Goal: Task Accomplishment & Management: Use online tool/utility

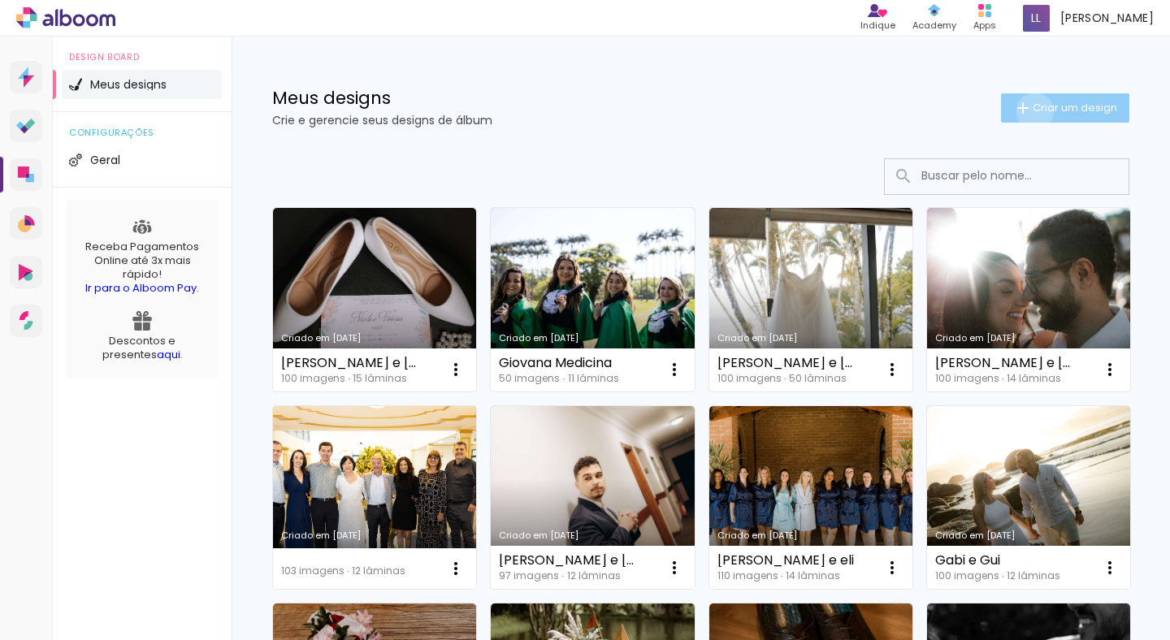
click at [1033, 111] on span "Criar um design" at bounding box center [1075, 107] width 85 height 11
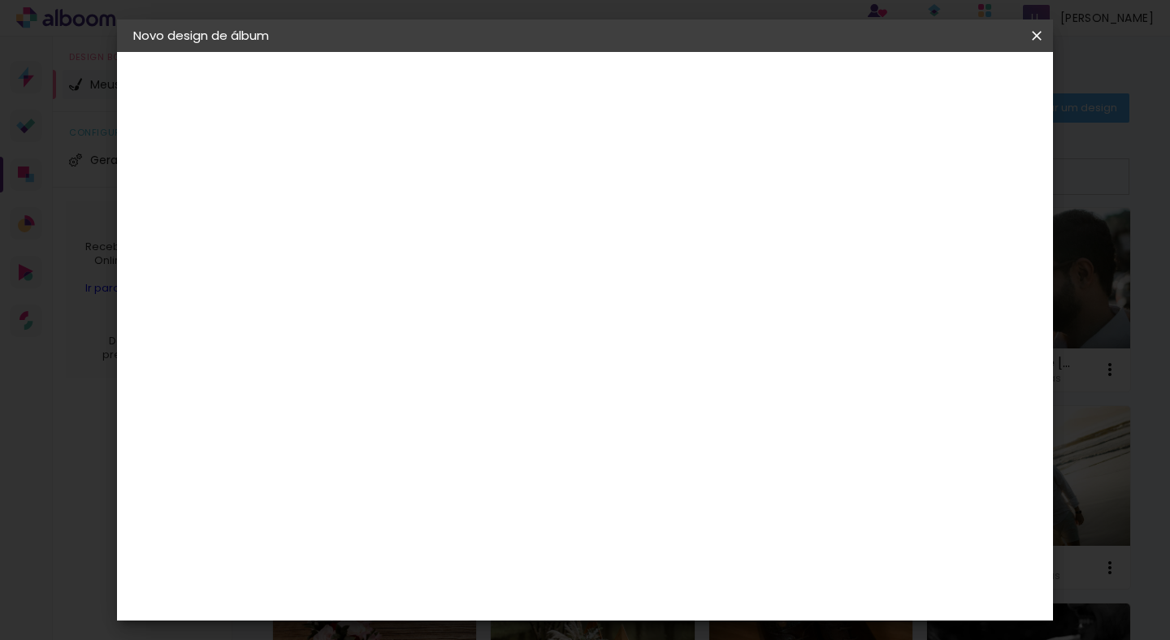
click at [399, 224] on input at bounding box center [399, 218] width 0 height 25
type input "Cris e Rafa"
type paper-input "Cris e Rafa"
click at [566, 72] on paper-button "Avançar" at bounding box center [526, 86] width 80 height 28
click at [489, 305] on input at bounding box center [440, 309] width 164 height 20
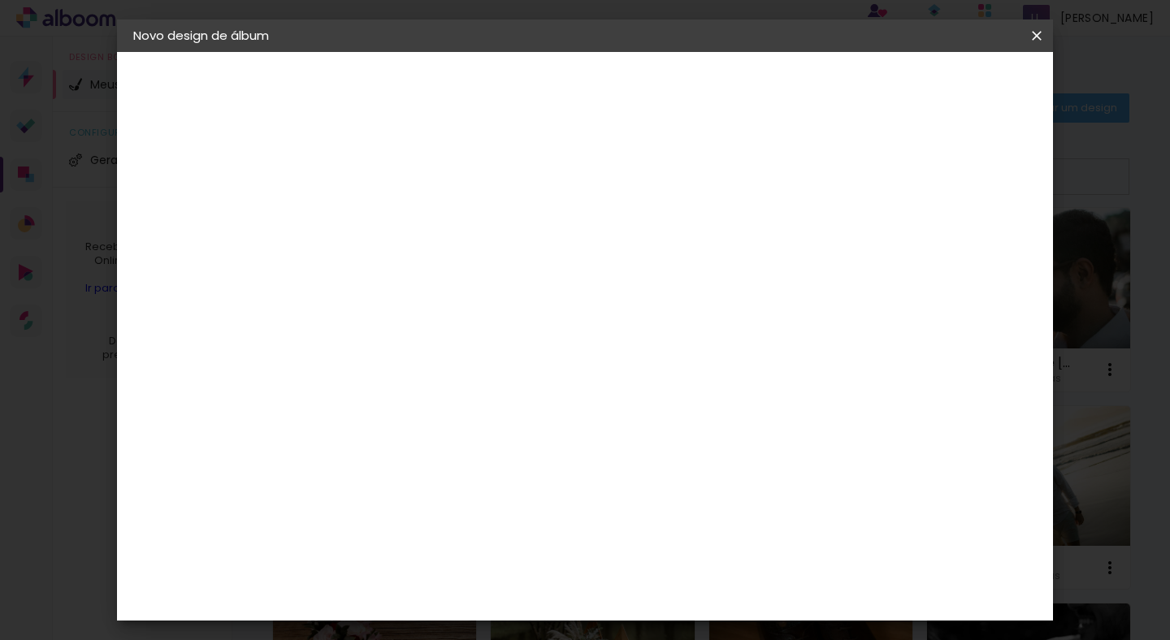
type input "mas"
type paper-input "mas"
click at [415, 433] on div "Master Album" at bounding box center [411, 431] width 46 height 26
click at [0, 0] on slot "Avançar" at bounding box center [0, 0] width 0 height 0
click at [509, 383] on span "20 × 30" at bounding box center [471, 399] width 76 height 33
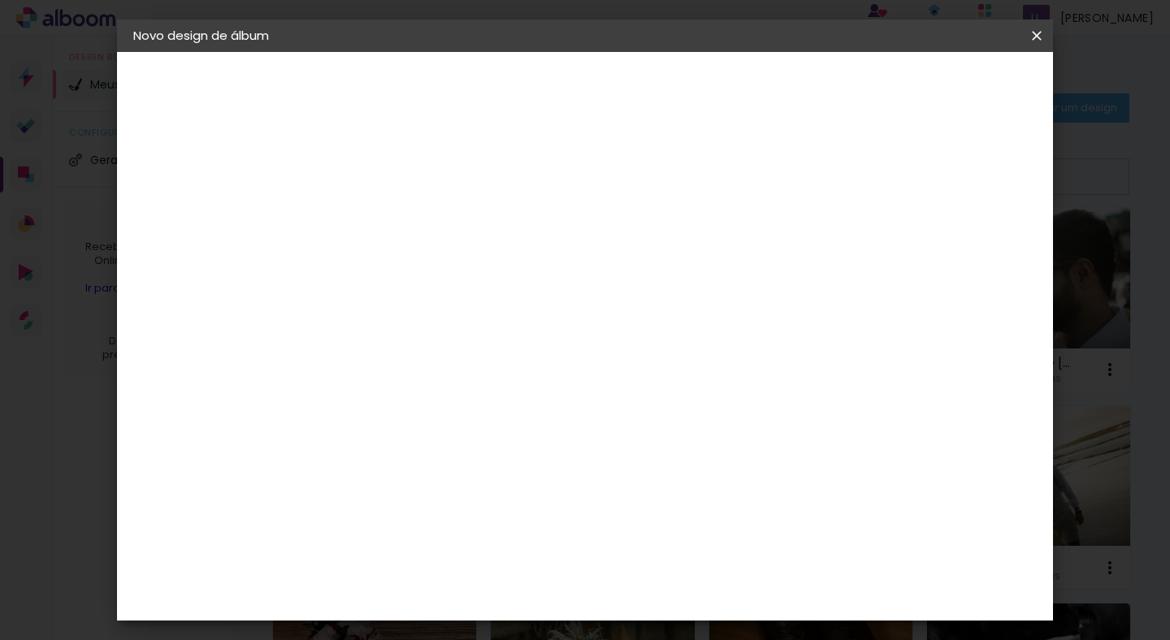
click at [664, 94] on paper-button "Avançar" at bounding box center [624, 86] width 80 height 28
click at [952, 90] on paper-button "Iniciar design" at bounding box center [898, 86] width 106 height 28
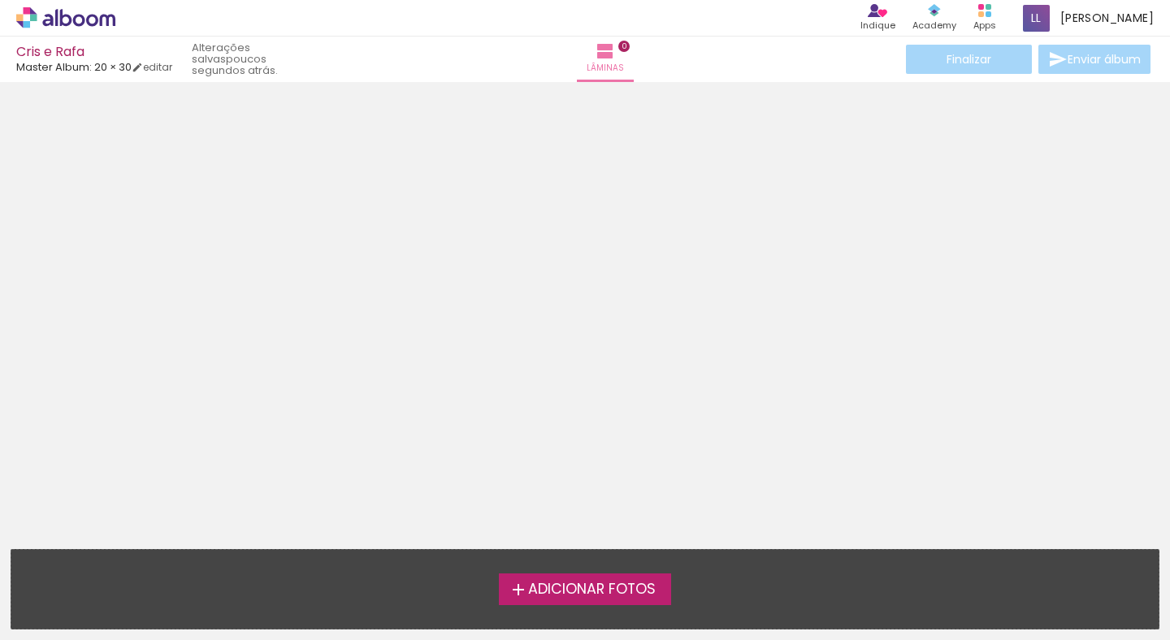
click at [605, 585] on span "Adicionar Fotos" at bounding box center [592, 590] width 128 height 15
click at [0, 0] on input "file" at bounding box center [0, 0] width 0 height 0
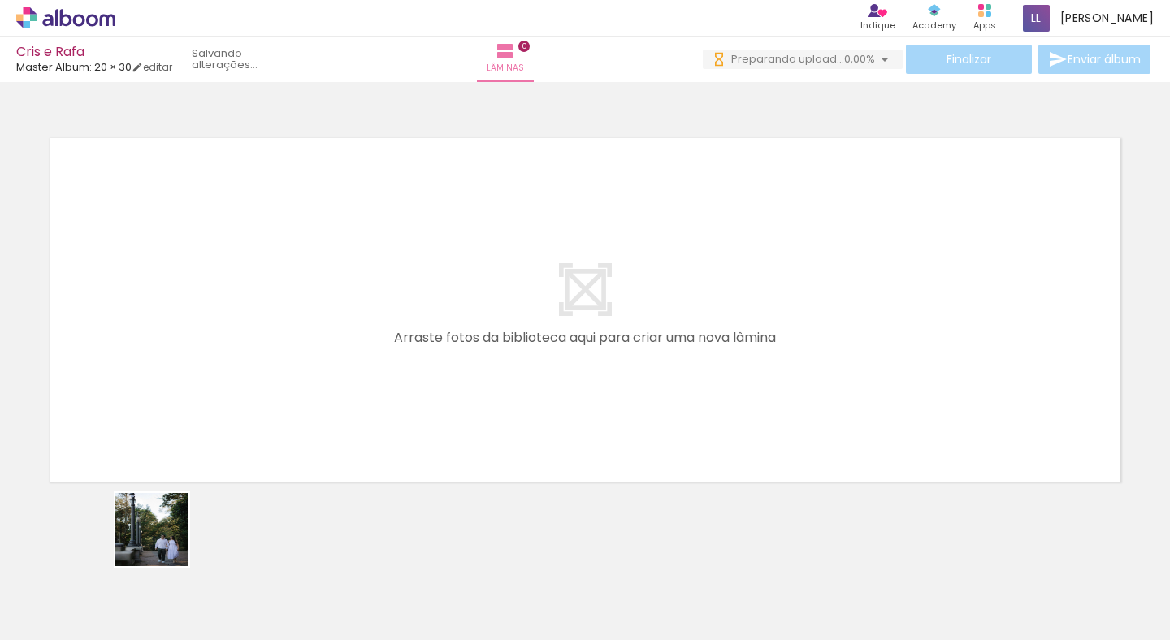
drag, startPoint x: 164, startPoint y: 562, endPoint x: 167, endPoint y: 363, distance: 198.3
click at [167, 364] on quentale-workspace at bounding box center [585, 320] width 1170 height 640
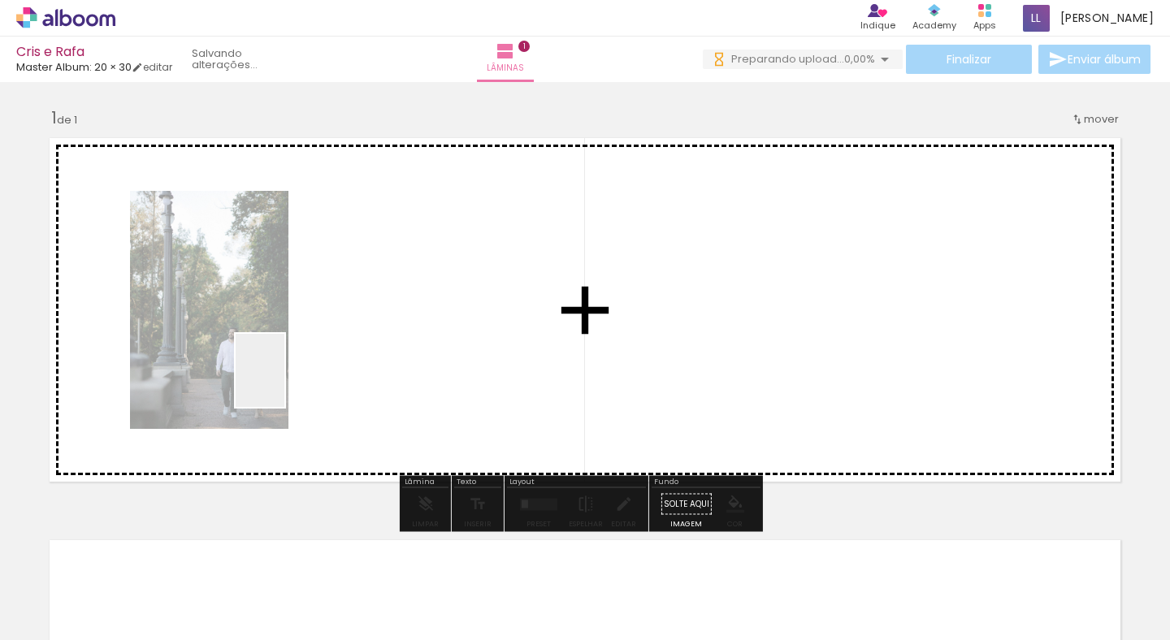
drag, startPoint x: 284, startPoint y: 383, endPoint x: 293, endPoint y: 371, distance: 14.5
click at [293, 371] on quentale-workspace at bounding box center [585, 320] width 1170 height 640
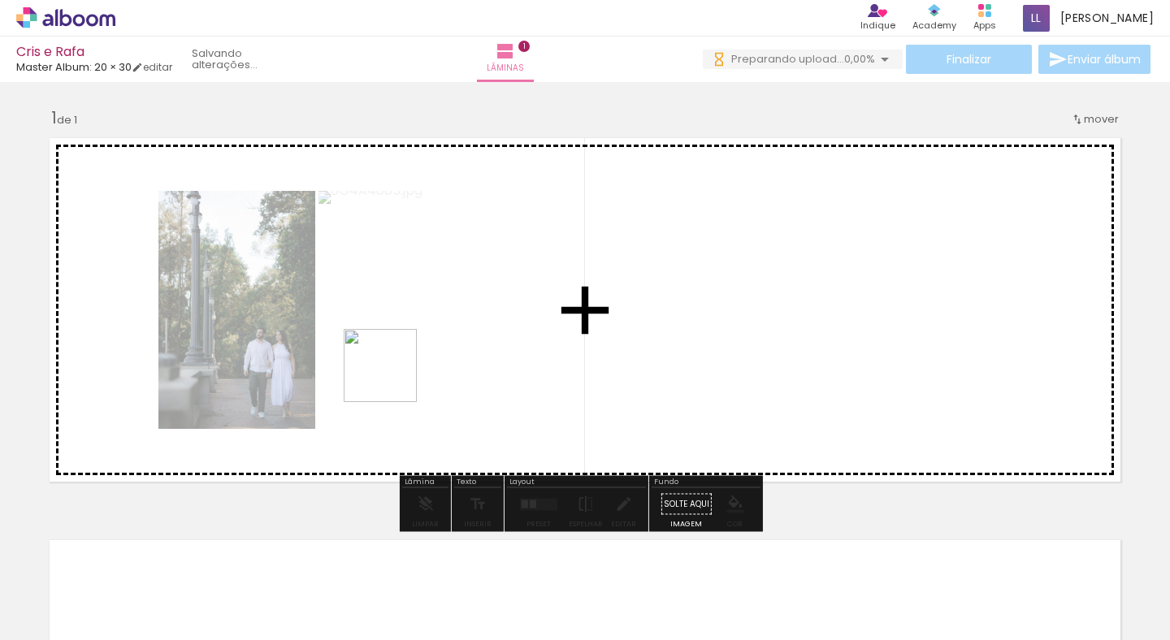
drag, startPoint x: 359, startPoint y: 574, endPoint x: 406, endPoint y: 364, distance: 214.9
click at [406, 364] on quentale-workspace at bounding box center [585, 320] width 1170 height 640
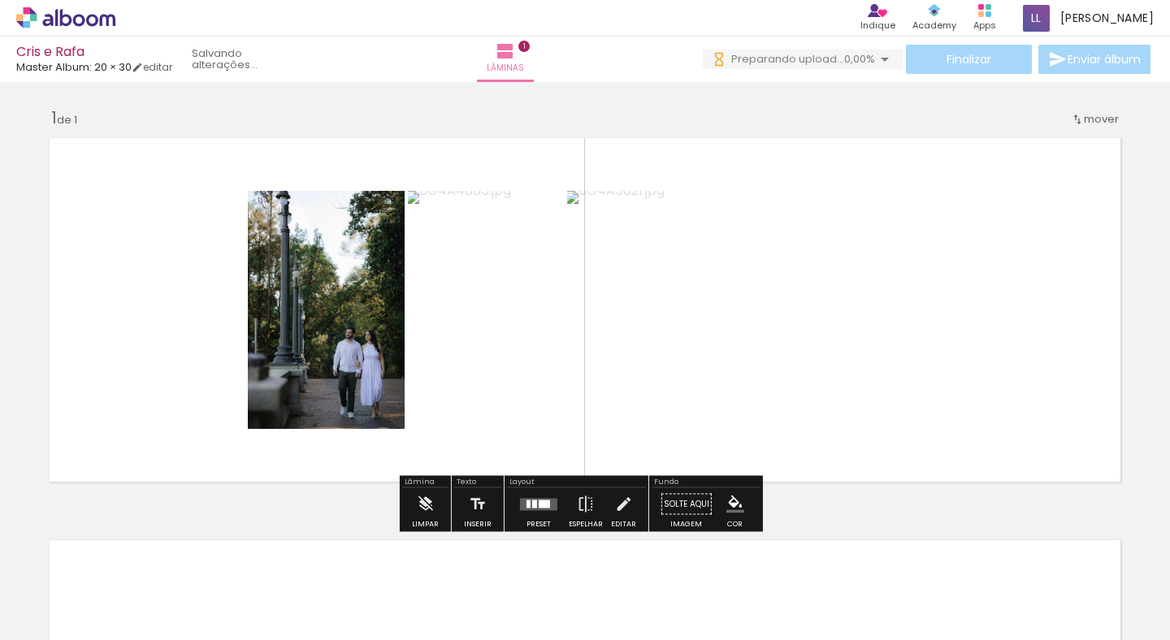
click at [545, 506] on div at bounding box center [544, 504] width 11 height 8
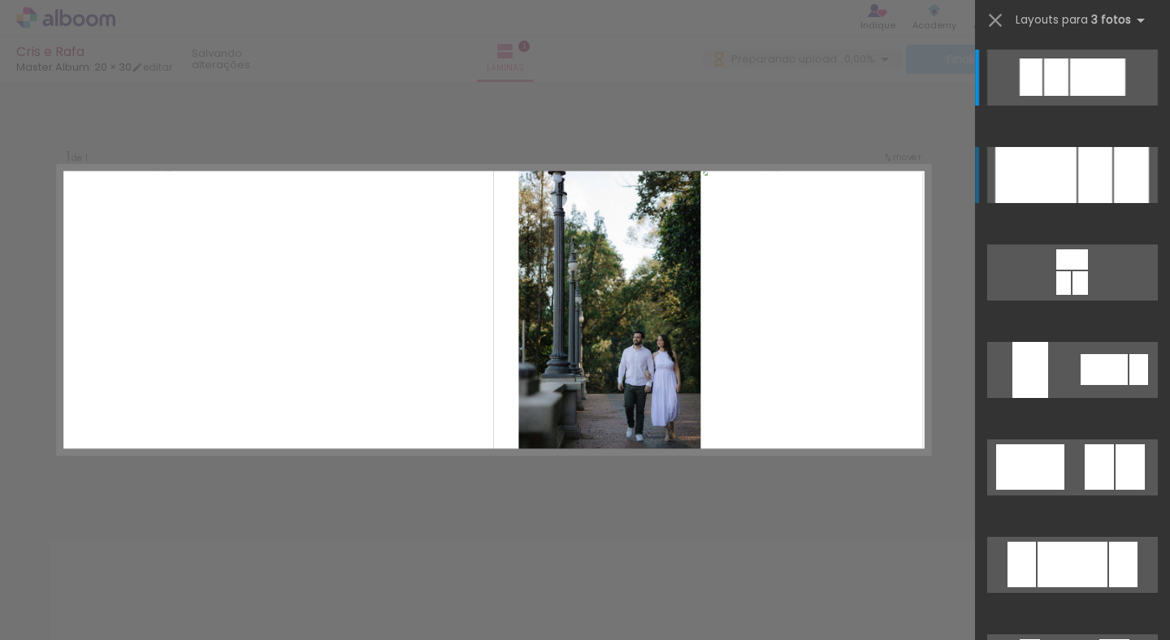
click at [1049, 151] on div at bounding box center [1036, 175] width 81 height 56
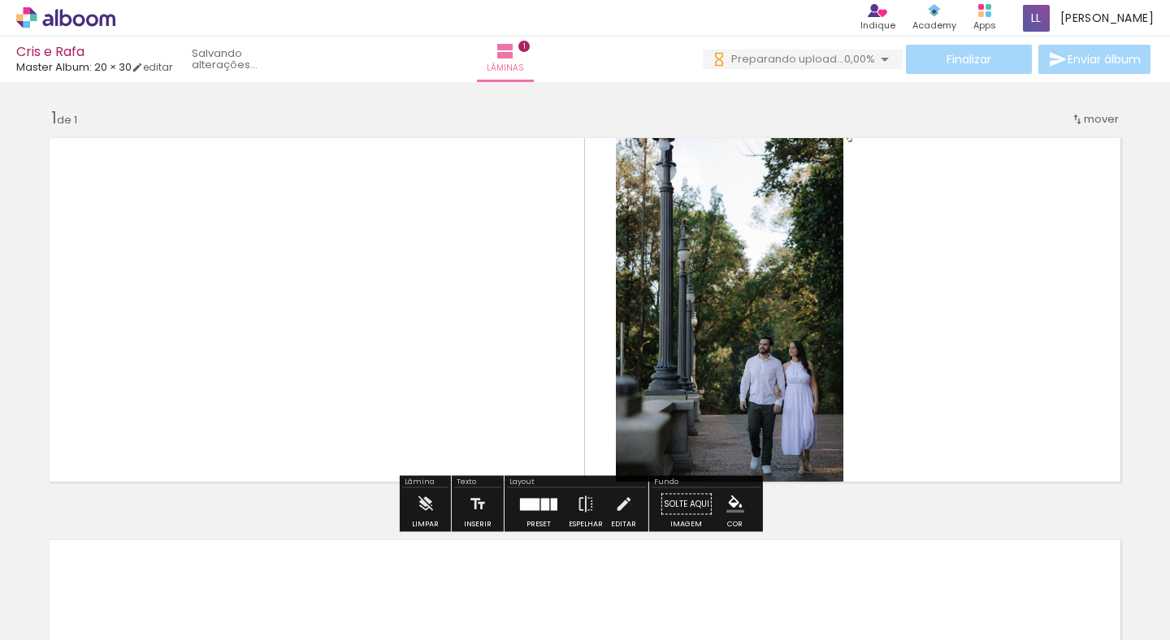
click at [544, 501] on div at bounding box center [545, 504] width 8 height 12
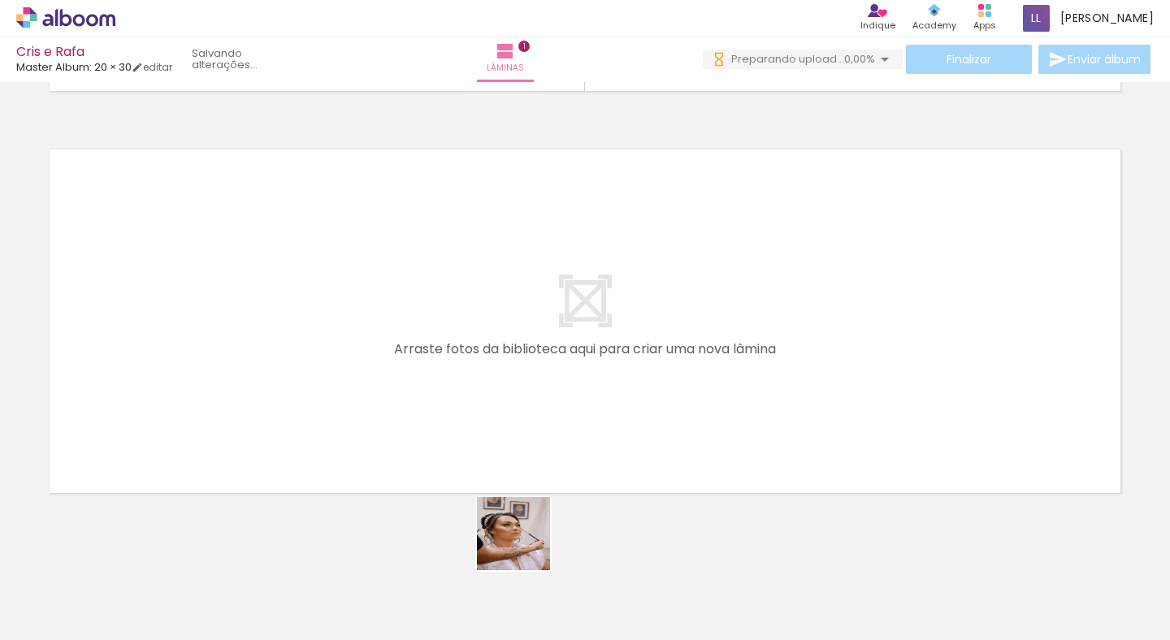
drag, startPoint x: 537, startPoint y: 604, endPoint x: 475, endPoint y: 431, distance: 184.1
click at [475, 431] on quentale-workspace at bounding box center [585, 320] width 1170 height 640
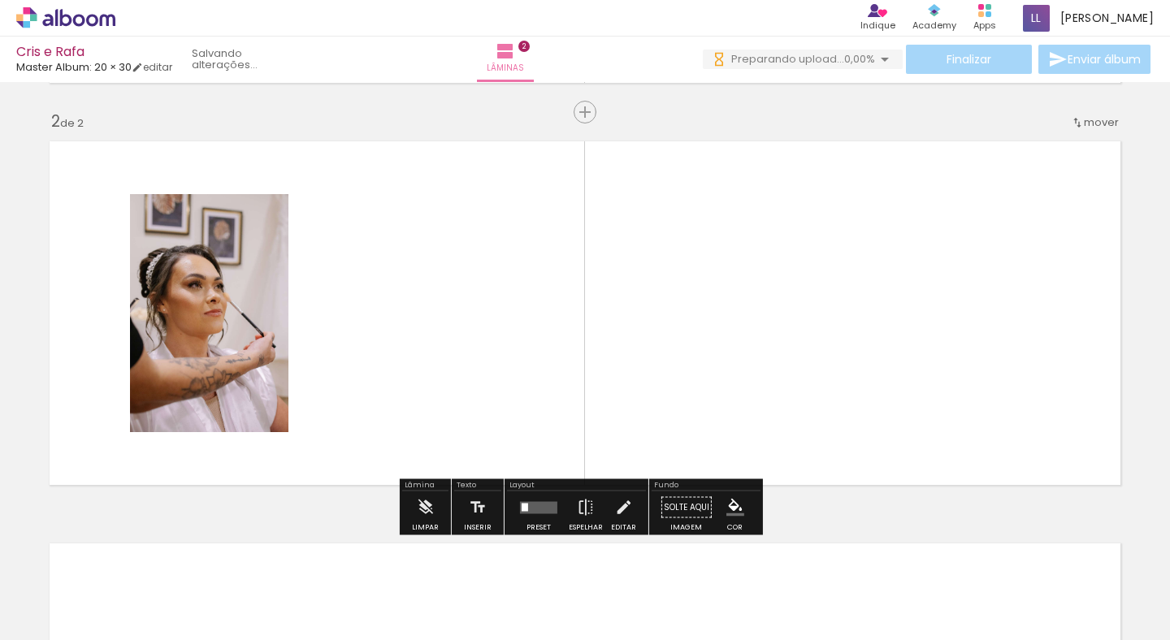
scroll to position [401, 0]
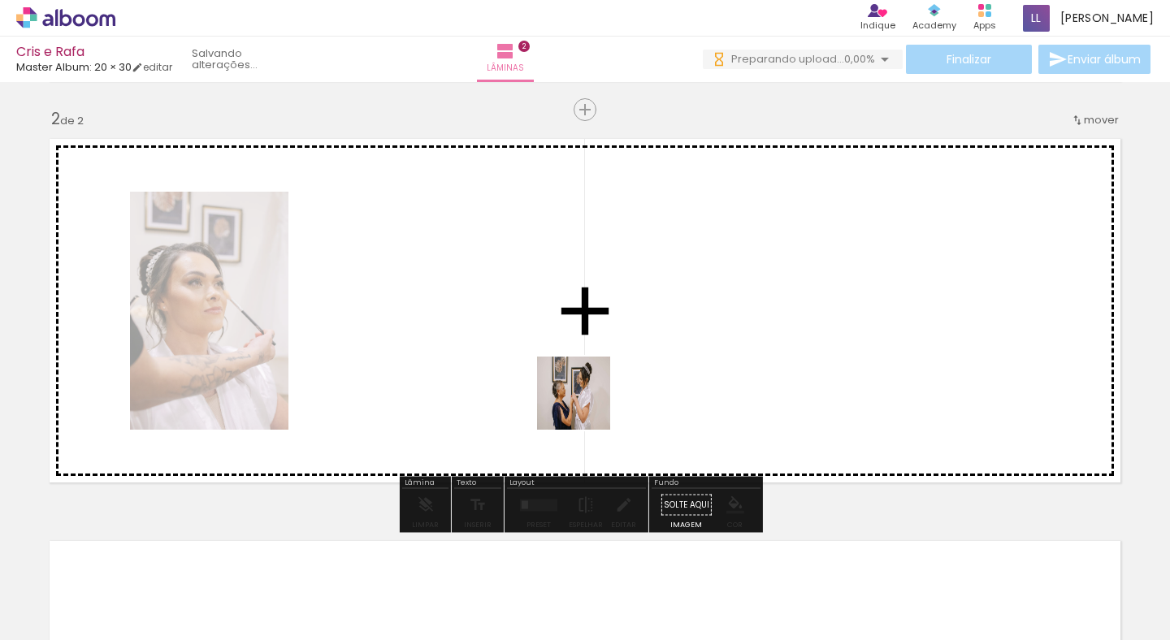
drag, startPoint x: 659, startPoint y: 586, endPoint x: 585, endPoint y: 405, distance: 195.7
click at [585, 405] on quentale-workspace at bounding box center [585, 320] width 1170 height 640
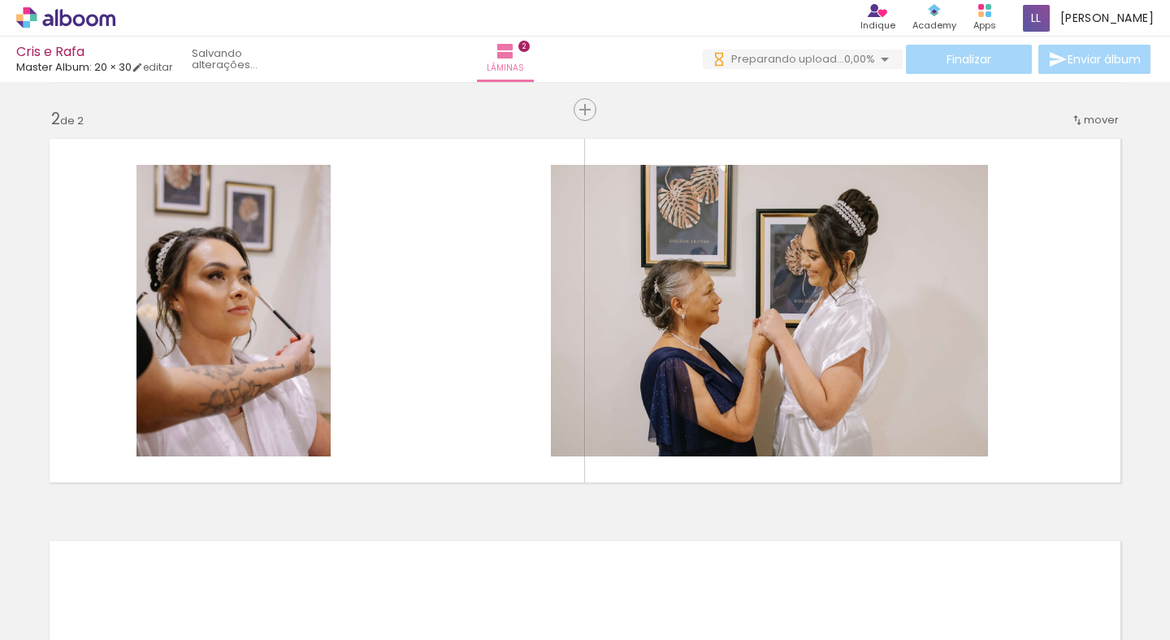
drag, startPoint x: 718, startPoint y: 586, endPoint x: 714, endPoint y: 436, distance: 150.4
click at [714, 436] on quentale-workspace at bounding box center [585, 320] width 1170 height 640
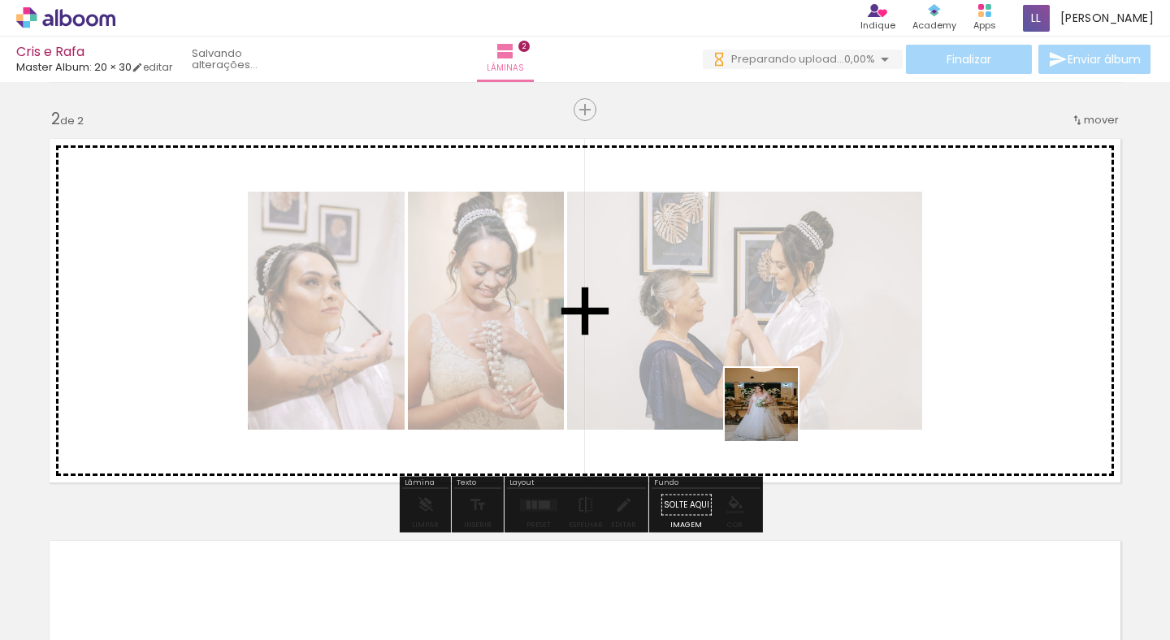
drag, startPoint x: 792, startPoint y: 575, endPoint x: 773, endPoint y: 328, distance: 247.0
click at [773, 328] on quentale-workspace at bounding box center [585, 320] width 1170 height 640
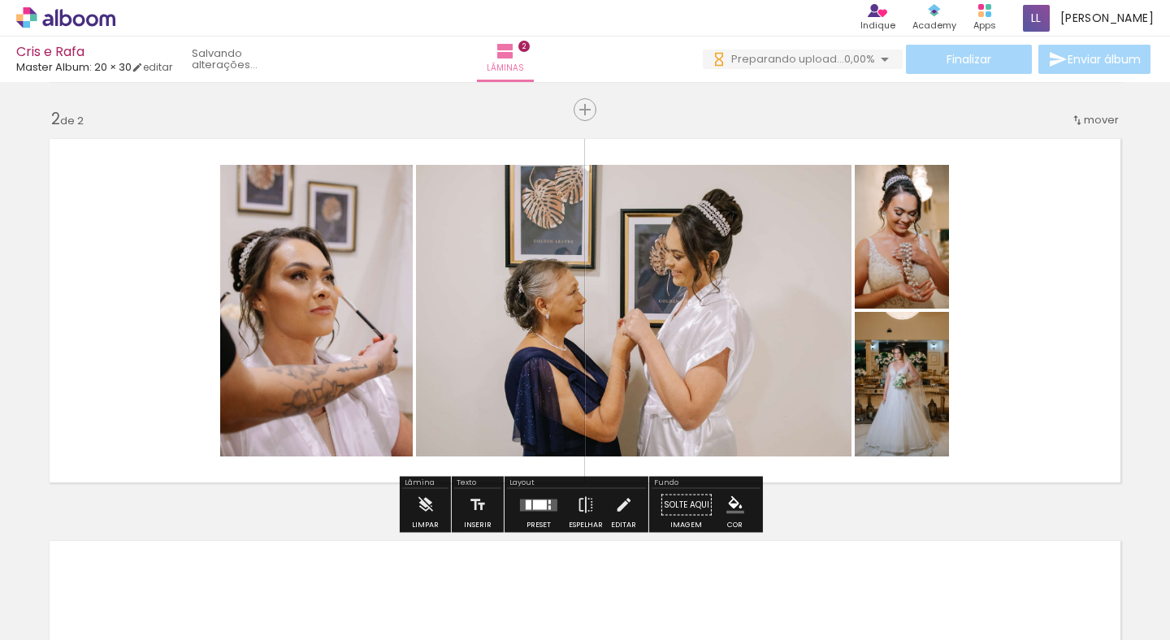
click at [539, 500] on div at bounding box center [540, 505] width 14 height 10
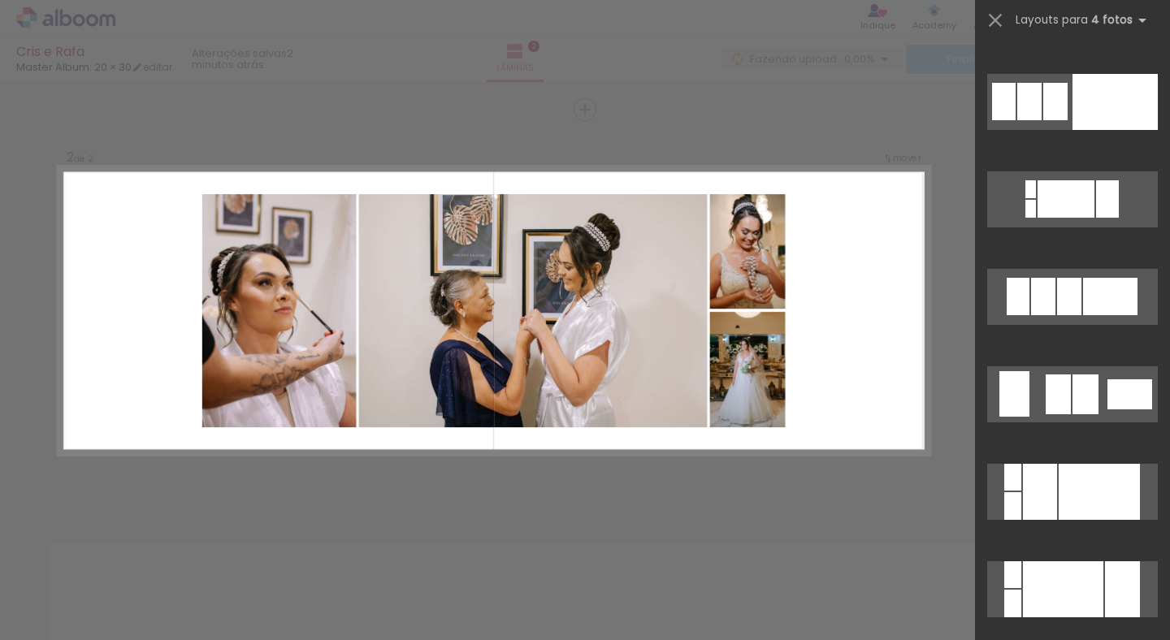
scroll to position [0, 0]
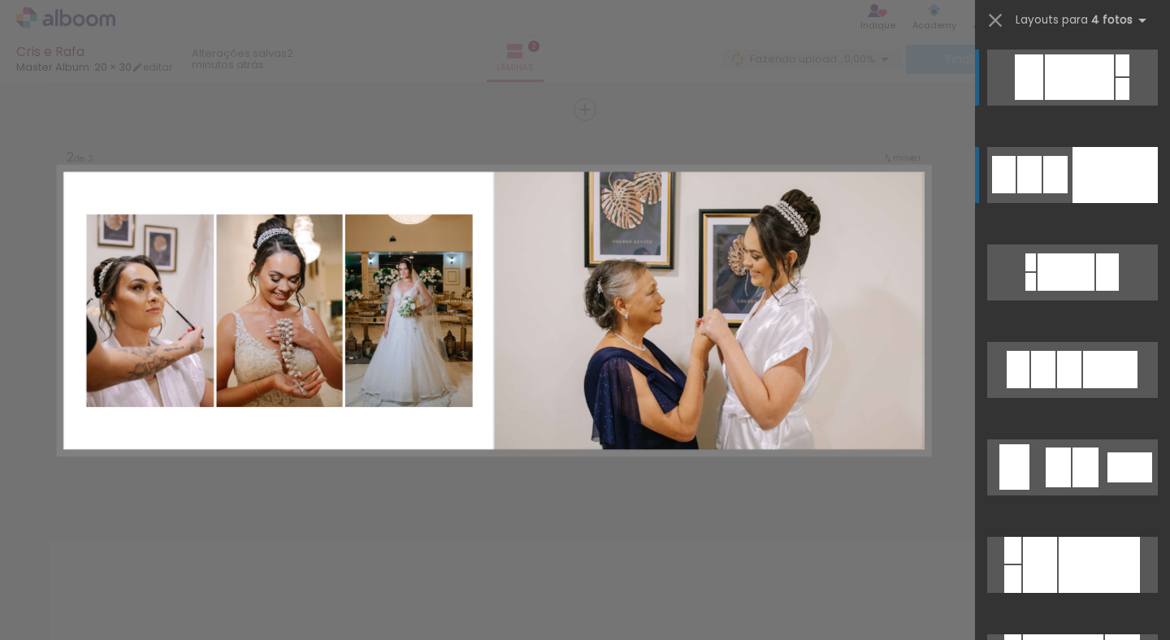
click at [1073, 168] on div at bounding box center [1115, 175] width 85 height 56
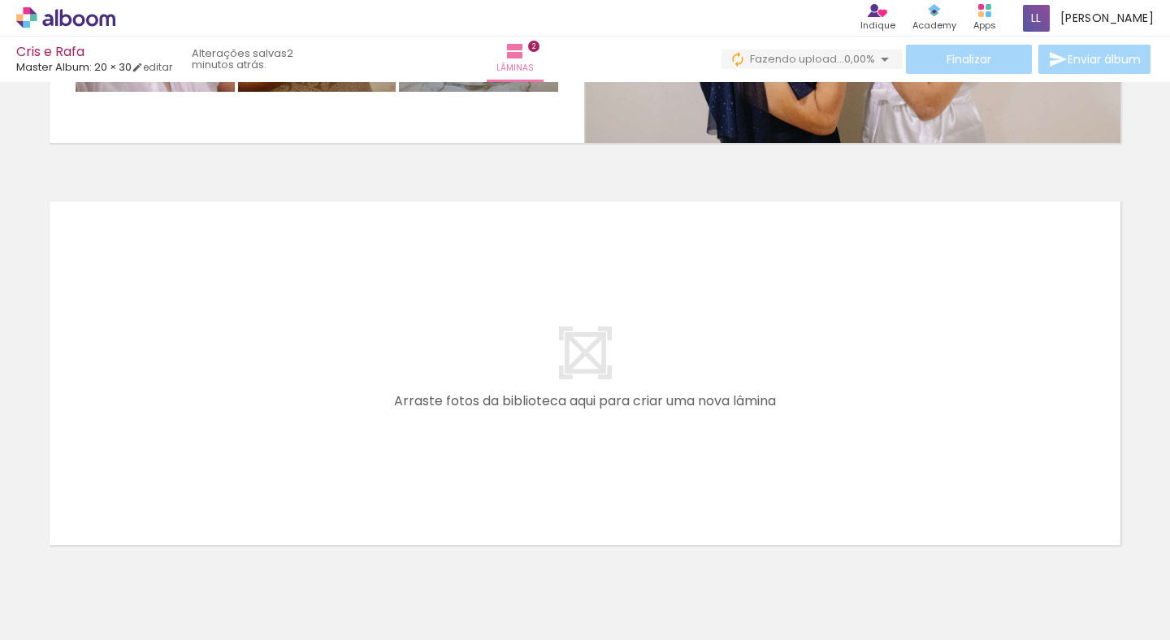
scroll to position [796, 0]
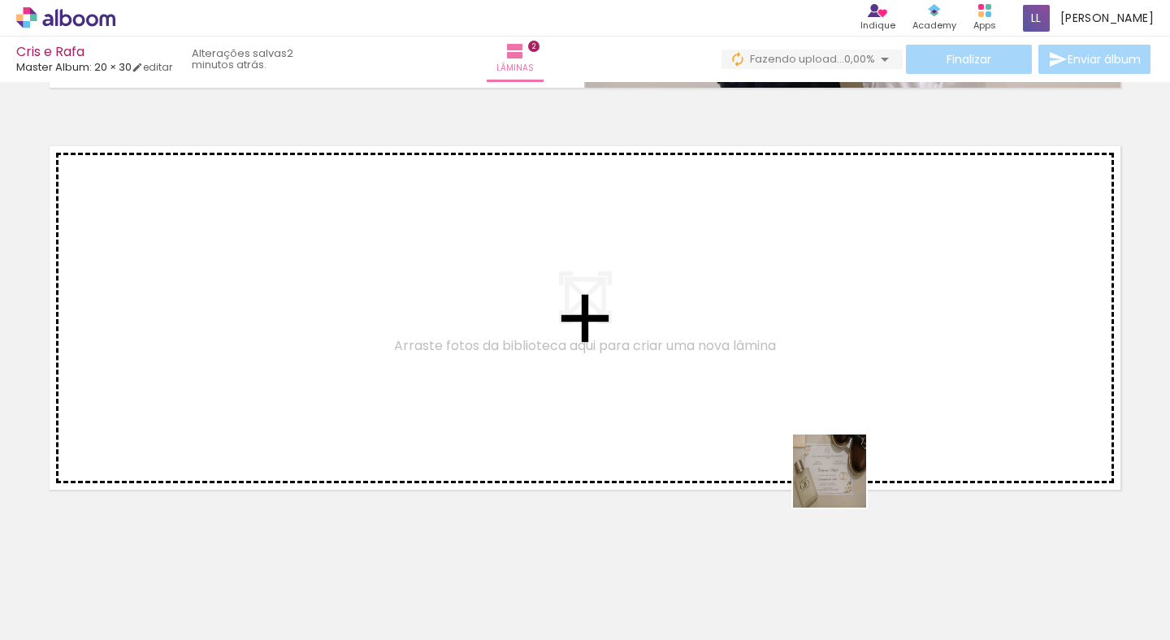
drag, startPoint x: 887, startPoint y: 583, endPoint x: 778, endPoint y: 400, distance: 213.9
click at [778, 400] on quentale-workspace at bounding box center [585, 320] width 1170 height 640
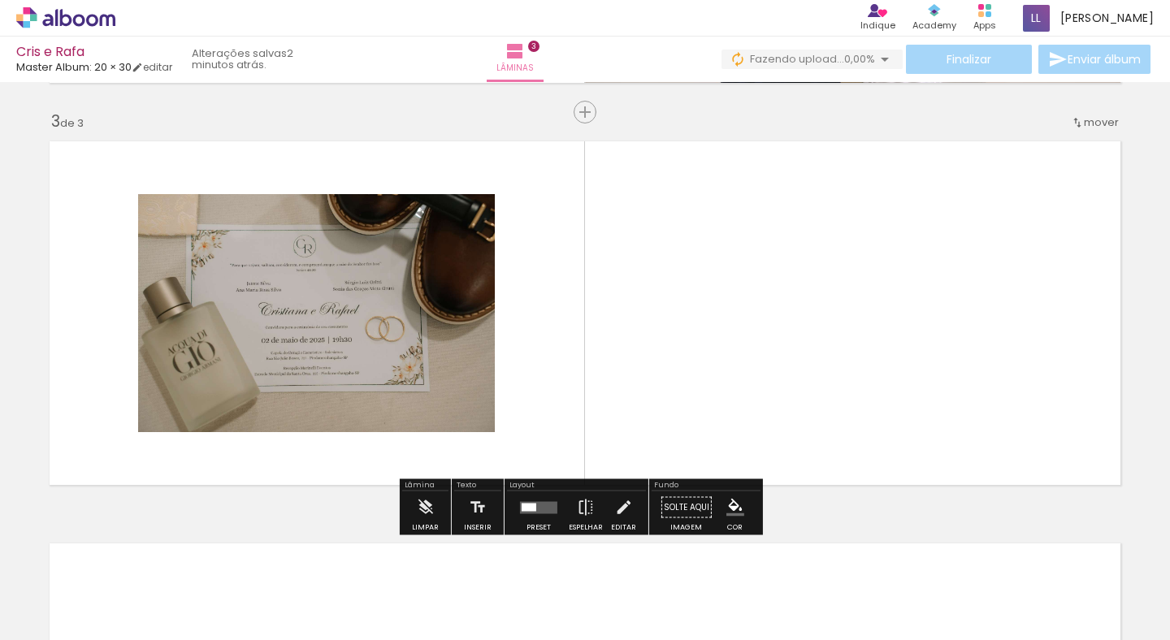
scroll to position [804, 0]
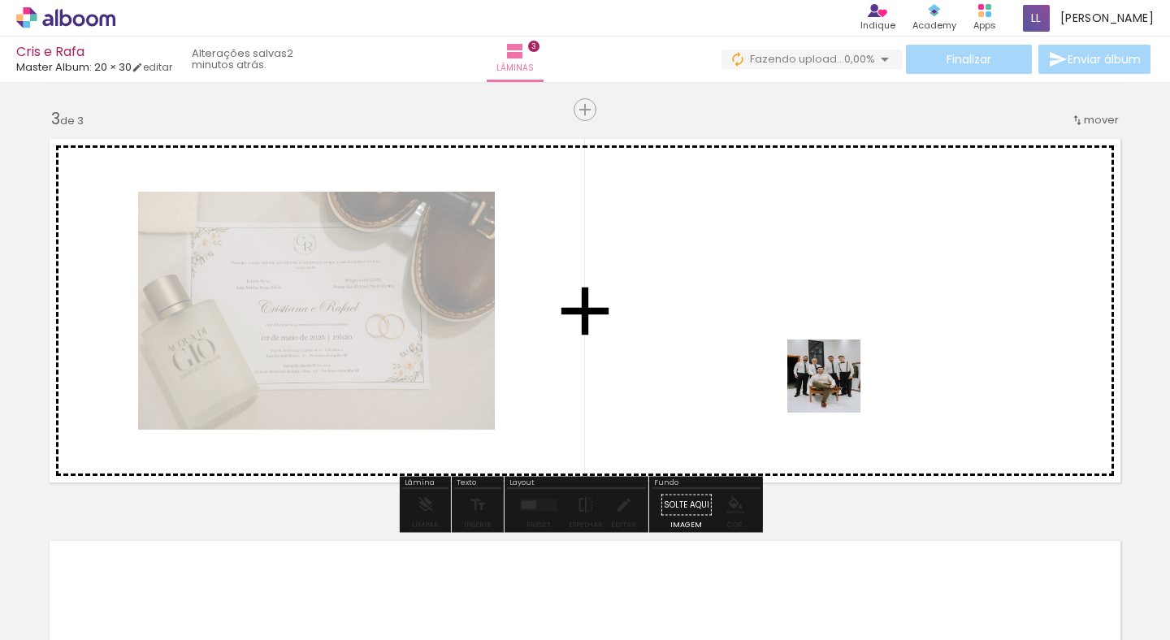
drag, startPoint x: 977, startPoint y: 564, endPoint x: 855, endPoint y: 380, distance: 221.1
click at [812, 355] on quentale-workspace at bounding box center [585, 320] width 1170 height 640
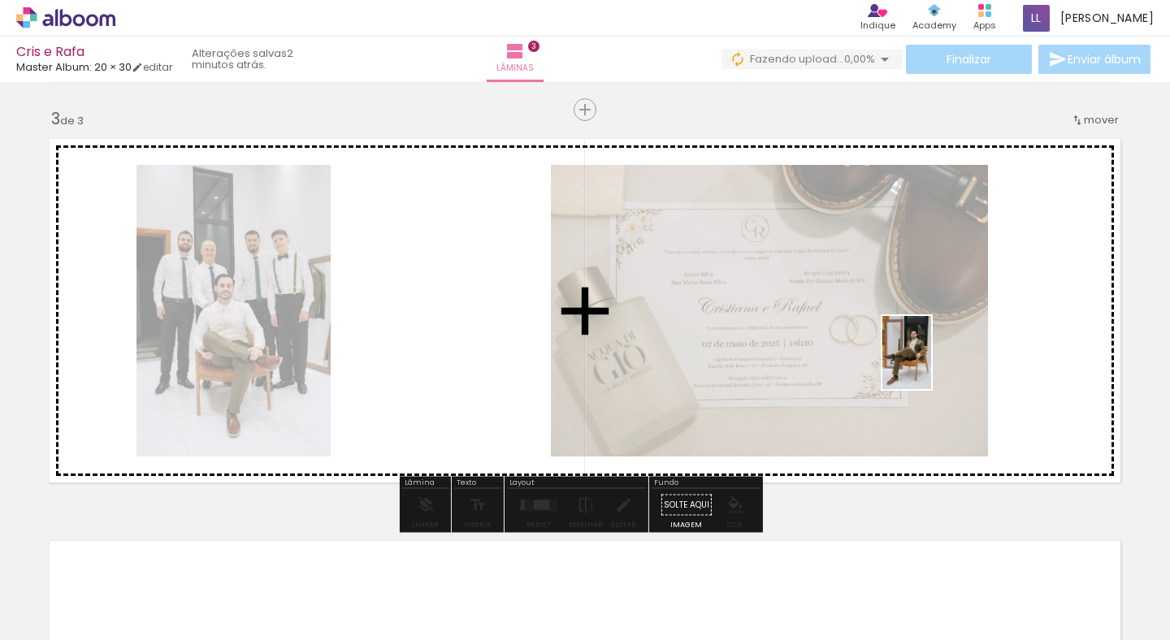
drag, startPoint x: 1057, startPoint y: 593, endPoint x: 929, endPoint y: 362, distance: 264.8
click at [929, 362] on quentale-workspace at bounding box center [585, 320] width 1170 height 640
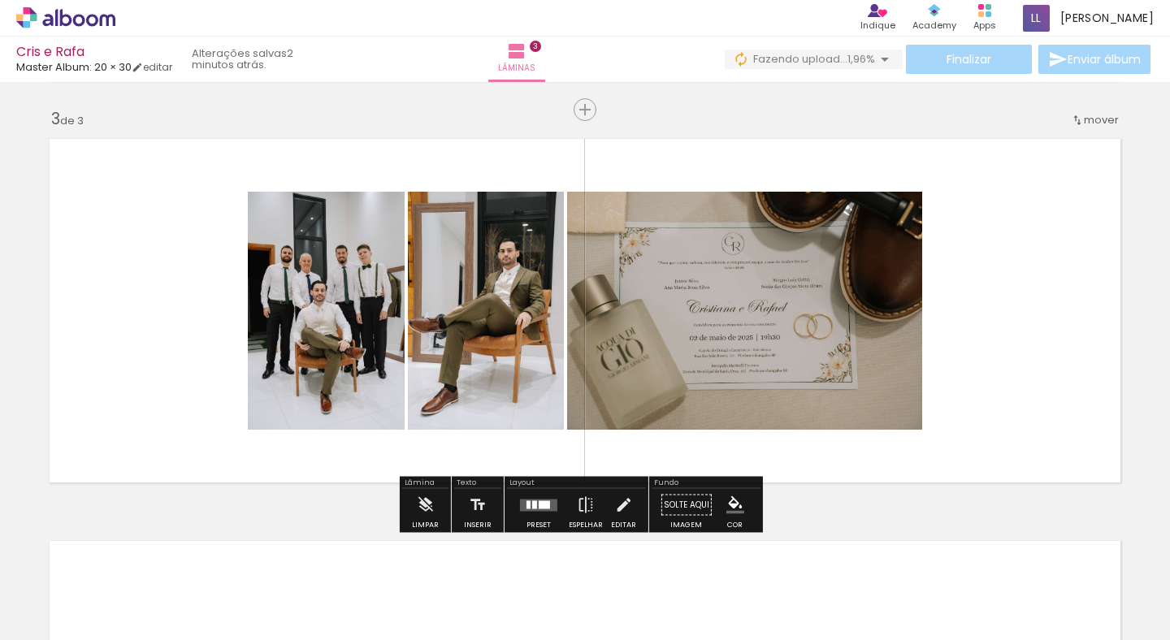
click at [547, 509] on quentale-layouter at bounding box center [538, 505] width 37 height 12
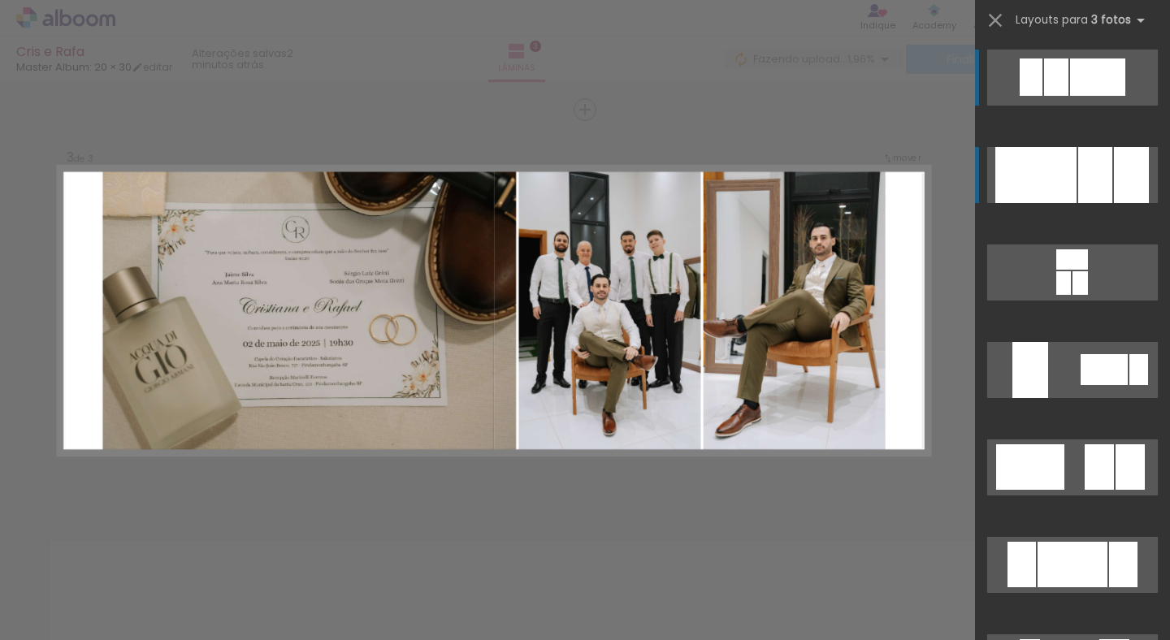
click at [1042, 174] on div at bounding box center [1036, 175] width 81 height 56
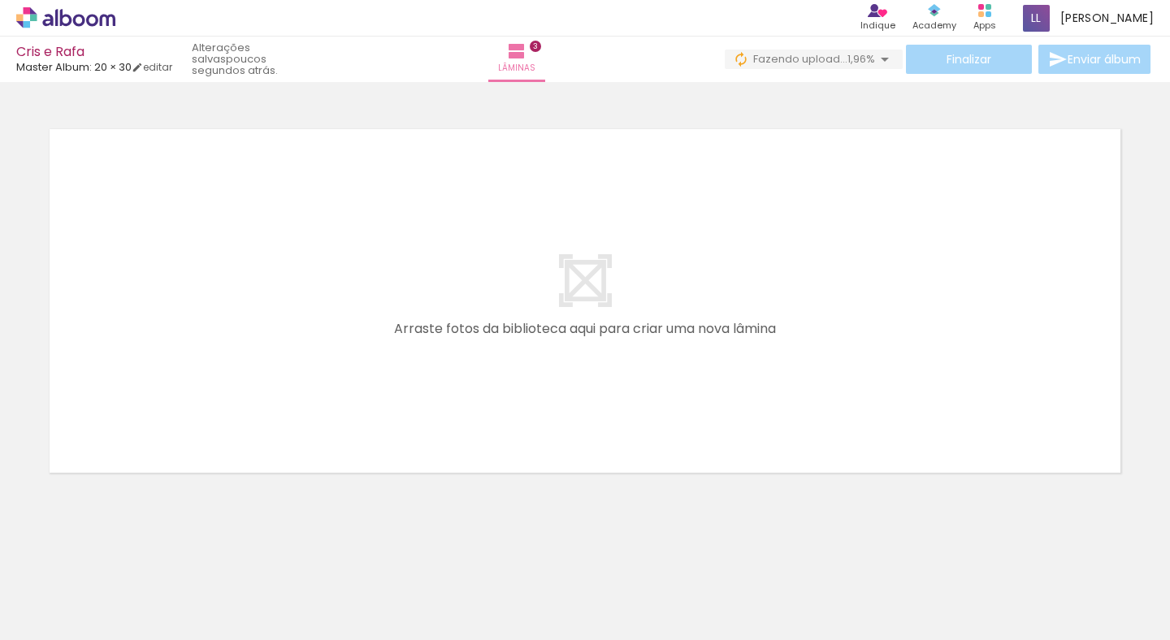
scroll to position [0, 996]
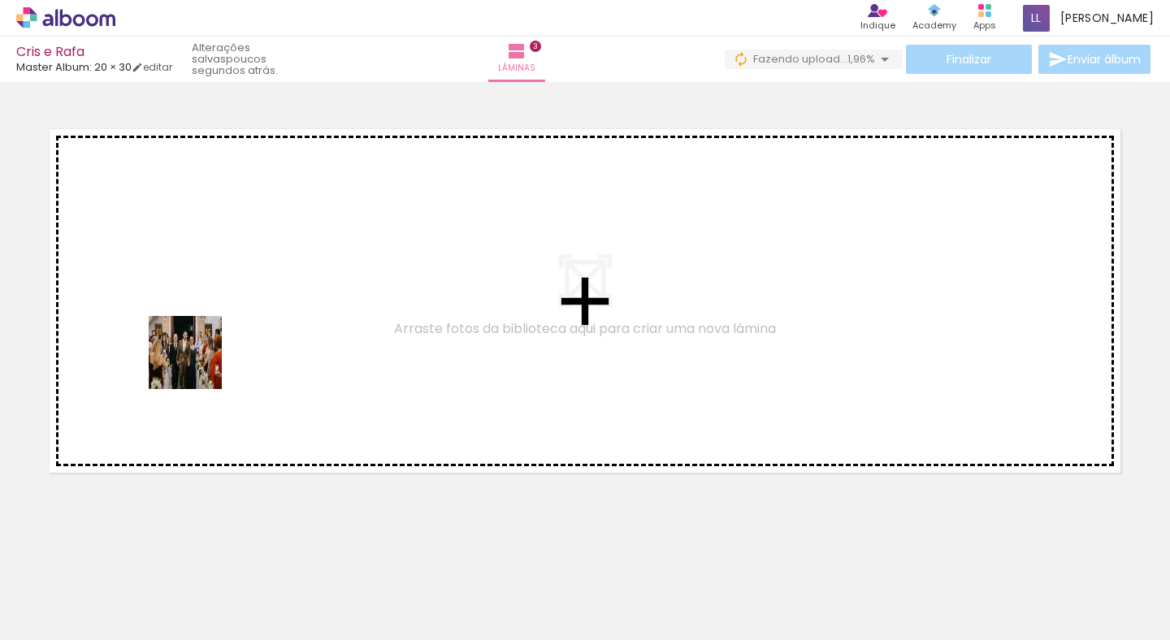
drag, startPoint x: 186, startPoint y: 586, endPoint x: 202, endPoint y: 322, distance: 264.6
click at [200, 311] on quentale-workspace at bounding box center [585, 320] width 1170 height 640
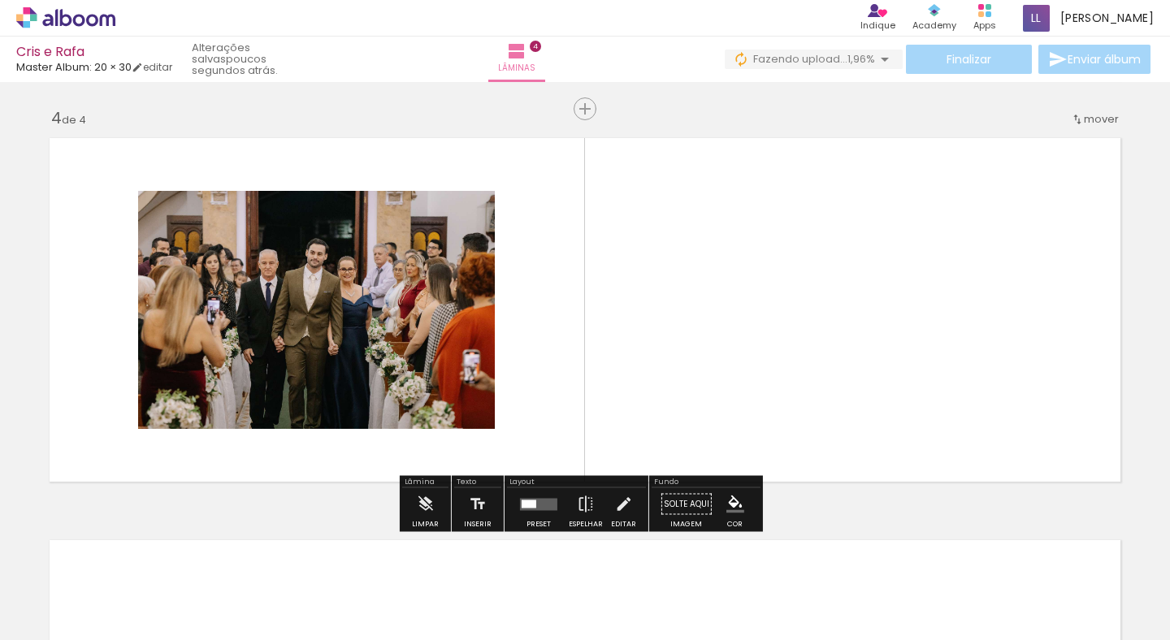
scroll to position [1206, 0]
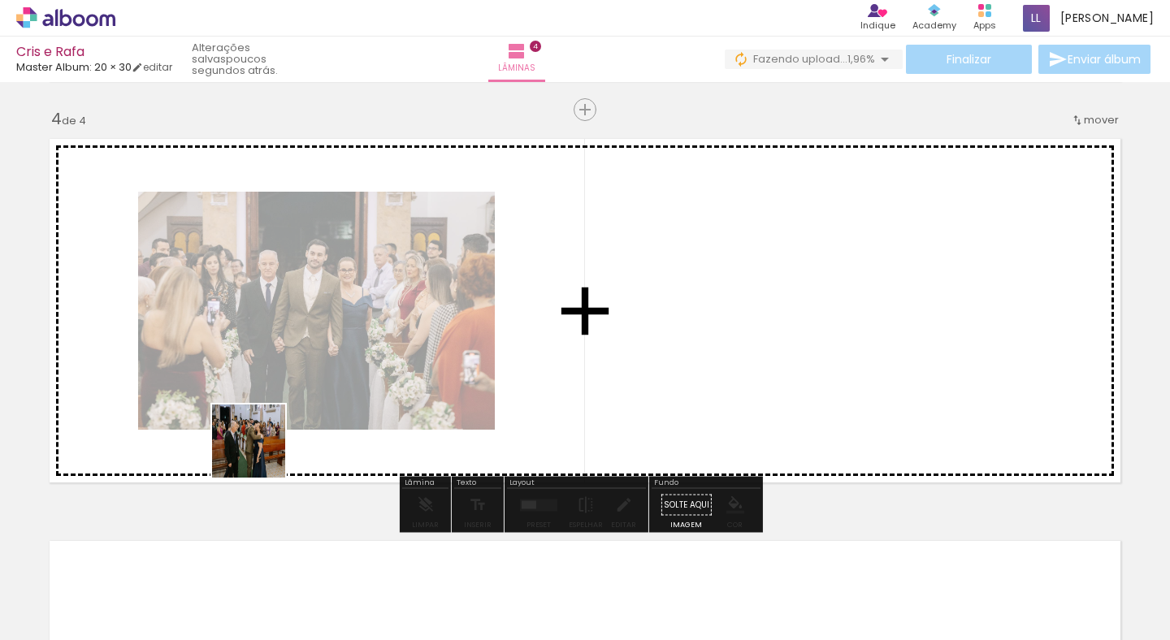
drag, startPoint x: 261, startPoint y: 578, endPoint x: 267, endPoint y: 413, distance: 165.1
click at [267, 412] on quentale-workspace at bounding box center [585, 320] width 1170 height 640
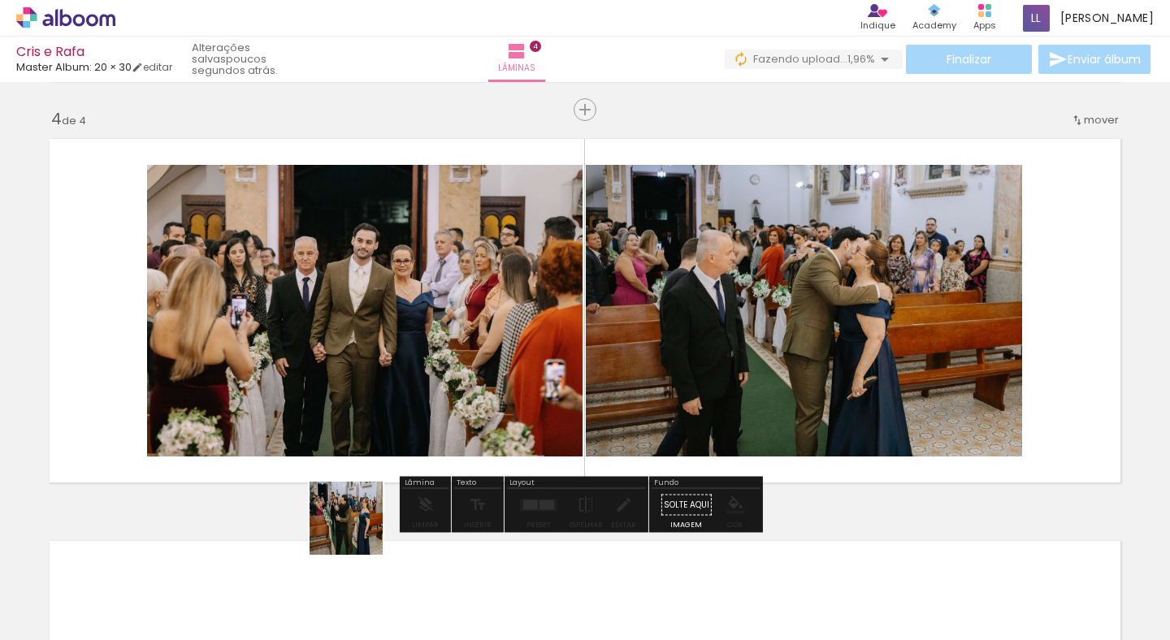
drag, startPoint x: 358, startPoint y: 565, endPoint x: 362, endPoint y: 394, distance: 170.7
click at [360, 397] on quentale-workspace at bounding box center [585, 320] width 1170 height 640
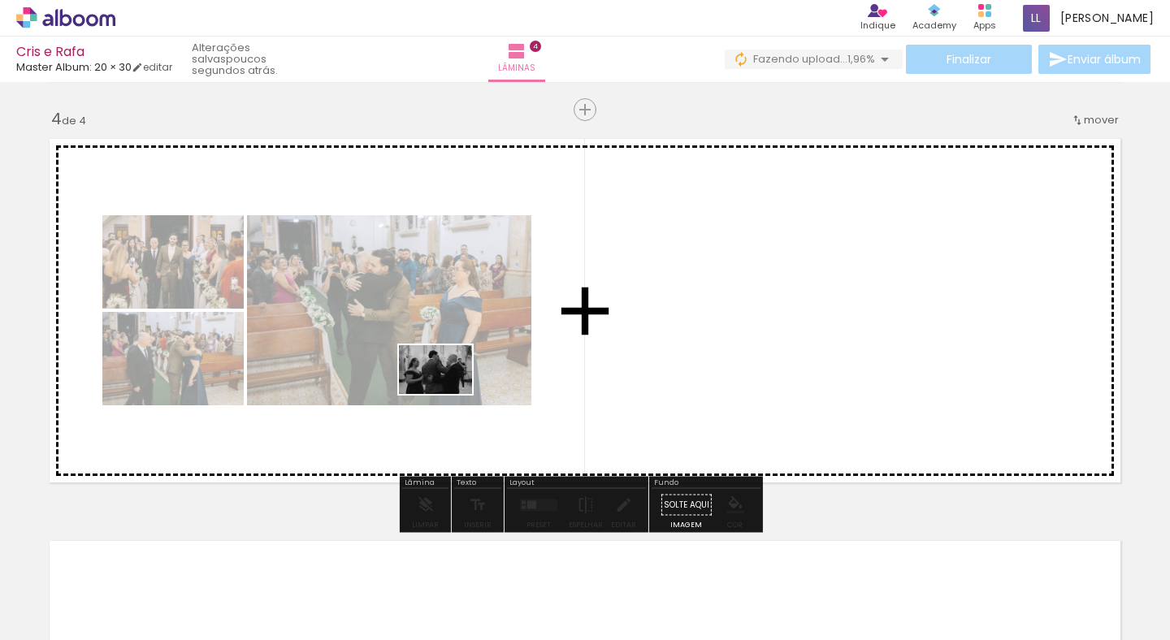
drag, startPoint x: 452, startPoint y: 603, endPoint x: 448, endPoint y: 394, distance: 208.9
click at [448, 394] on quentale-workspace at bounding box center [585, 320] width 1170 height 640
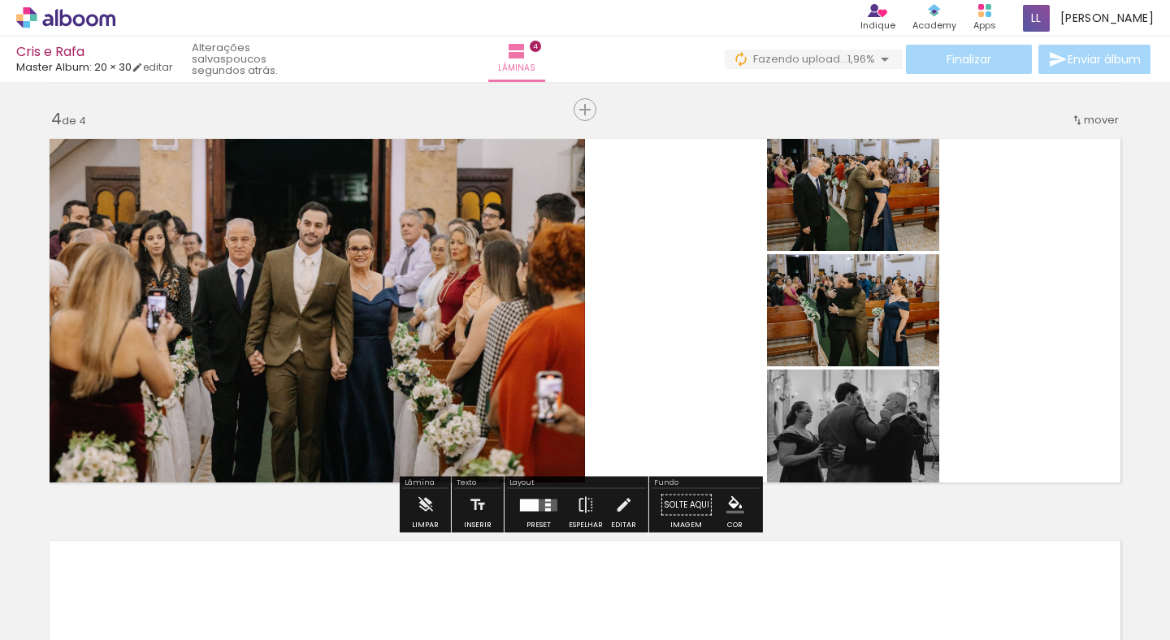
click at [543, 501] on quentale-layouter at bounding box center [538, 505] width 37 height 12
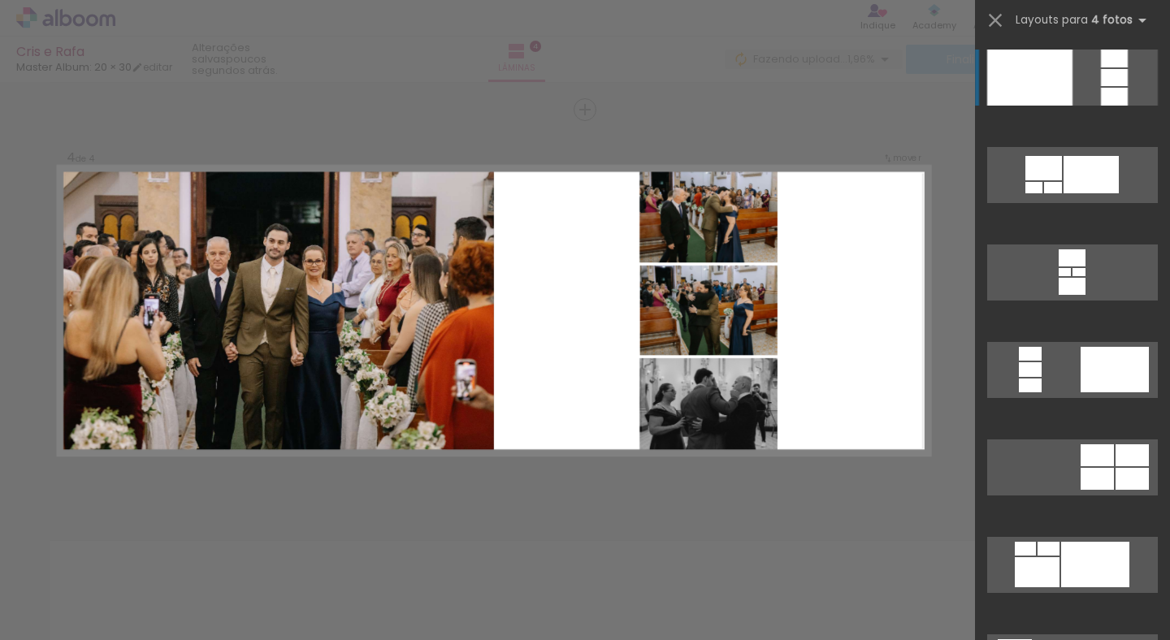
click at [1164, 44] on quentale-layout-select at bounding box center [1072, 320] width 195 height 640
click at [916, 431] on quentale-layouter at bounding box center [494, 311] width 871 height 289
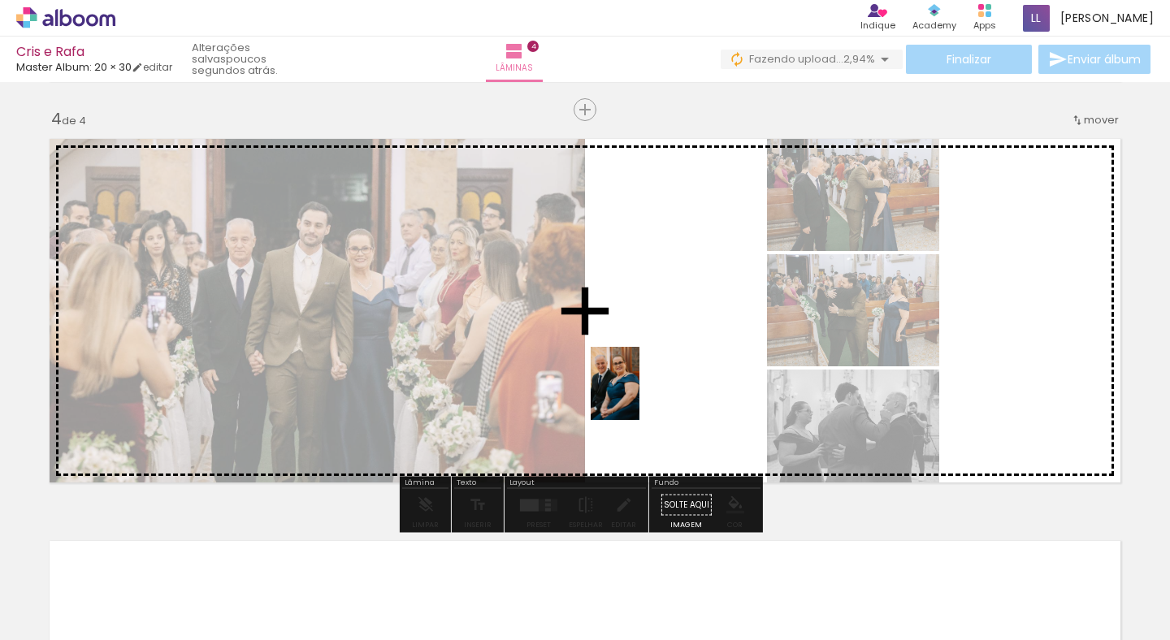
drag, startPoint x: 536, startPoint y: 594, endPoint x: 640, endPoint y: 396, distance: 223.9
click at [640, 396] on quentale-workspace at bounding box center [585, 320] width 1170 height 640
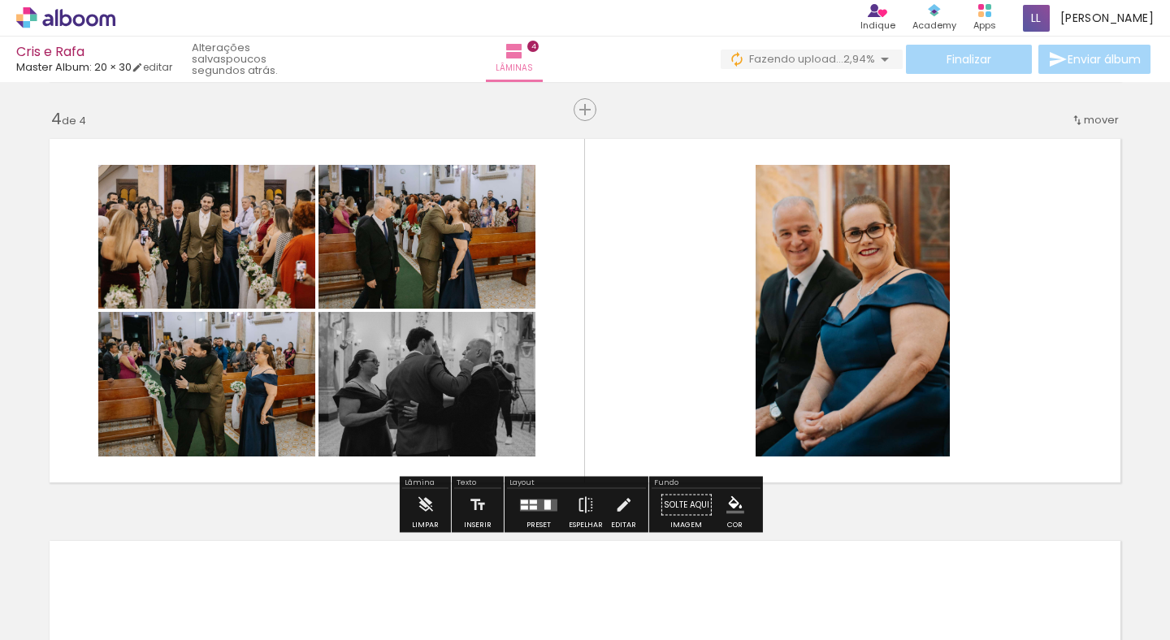
click at [544, 501] on div at bounding box center [547, 505] width 7 height 10
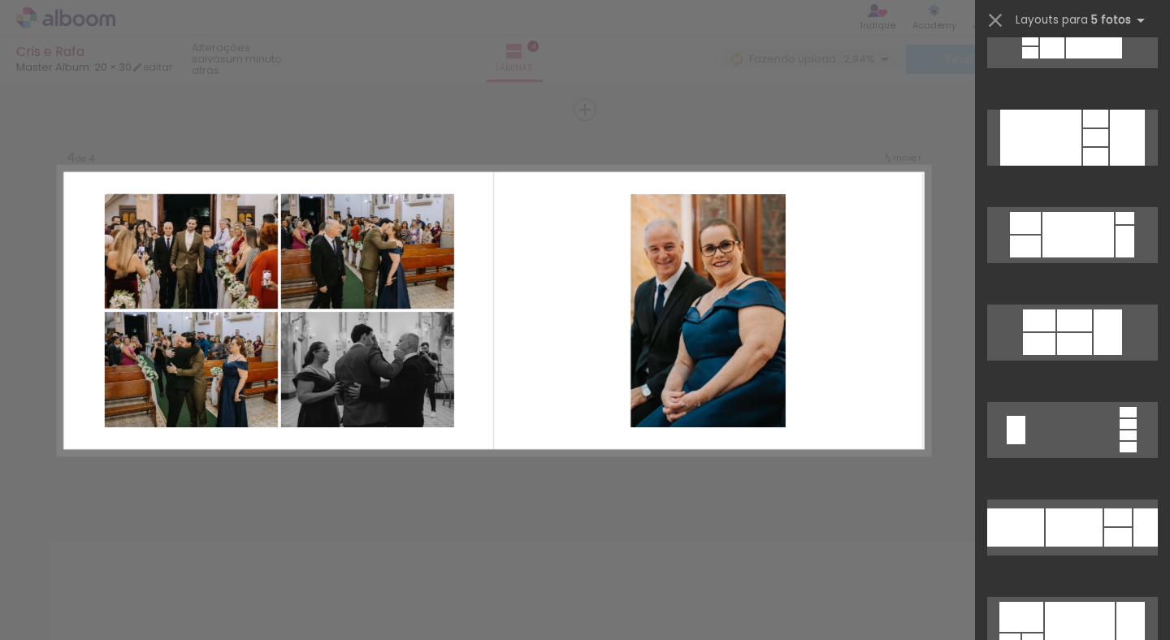
scroll to position [2419, 0]
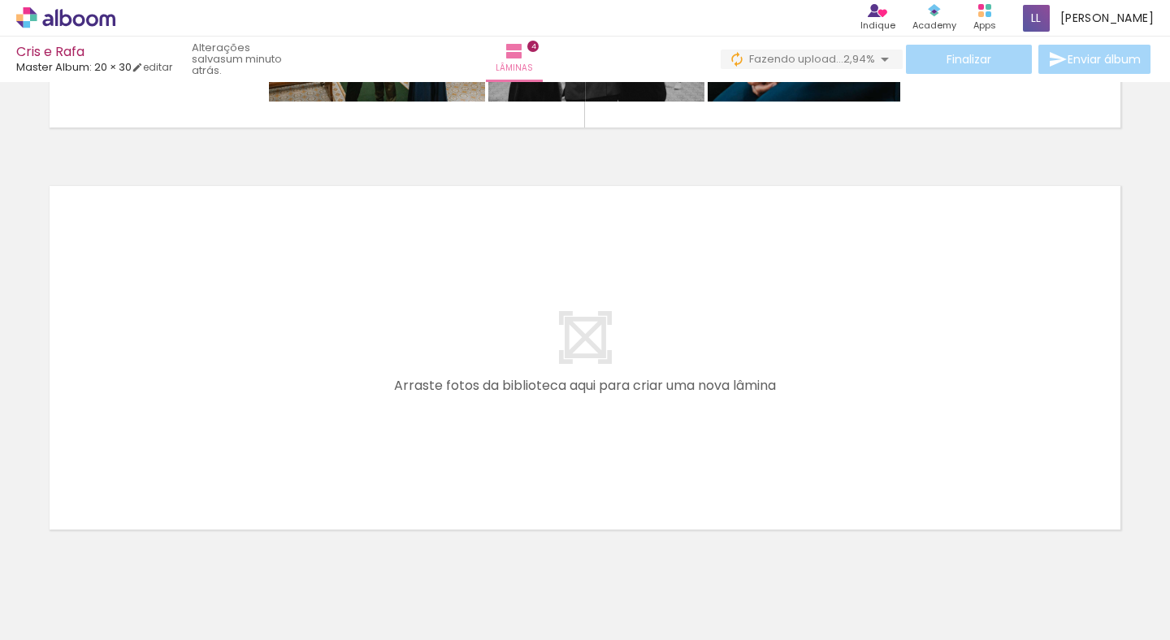
scroll to position [1618, 0]
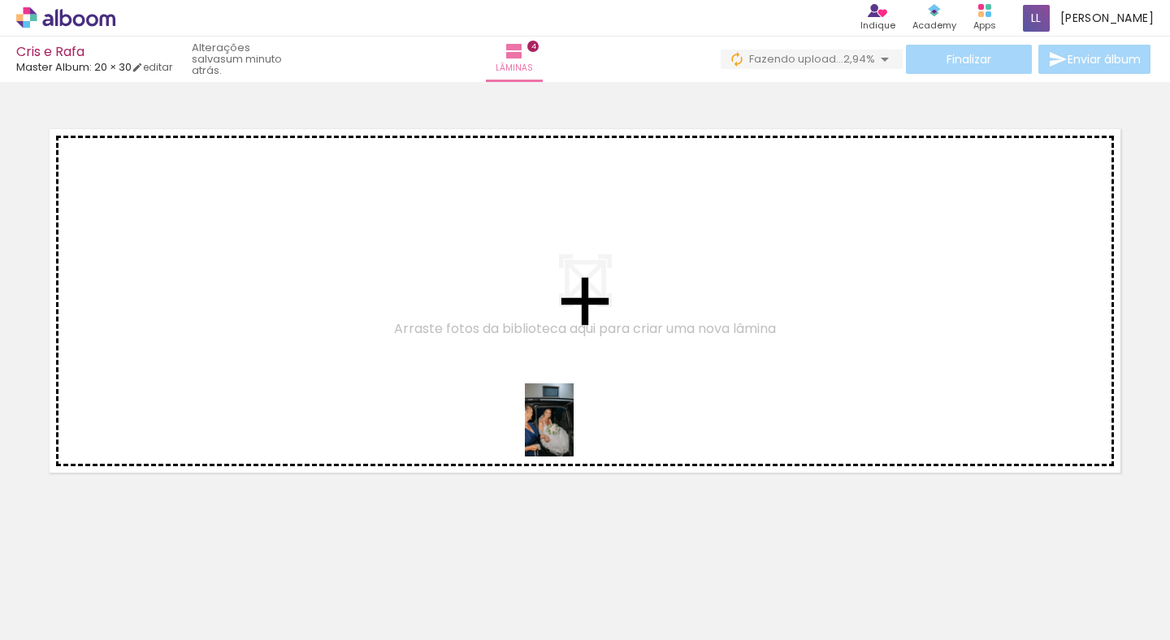
drag, startPoint x: 629, startPoint y: 592, endPoint x: 574, endPoint y: 432, distance: 169.4
click at [574, 432] on quentale-workspace at bounding box center [585, 320] width 1170 height 640
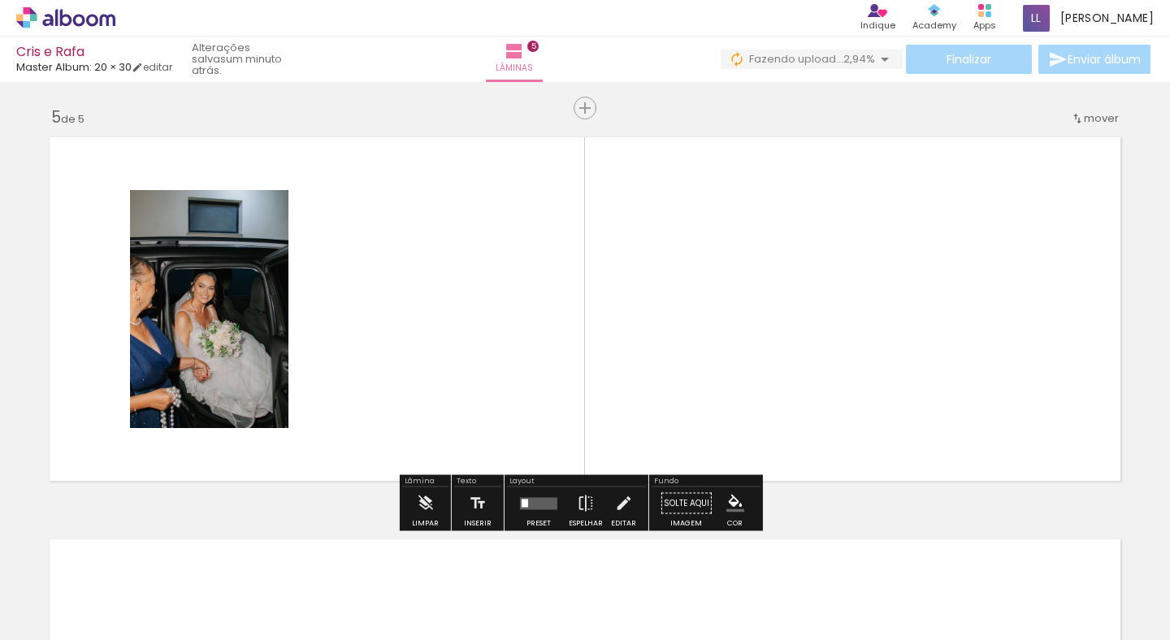
scroll to position [1608, 0]
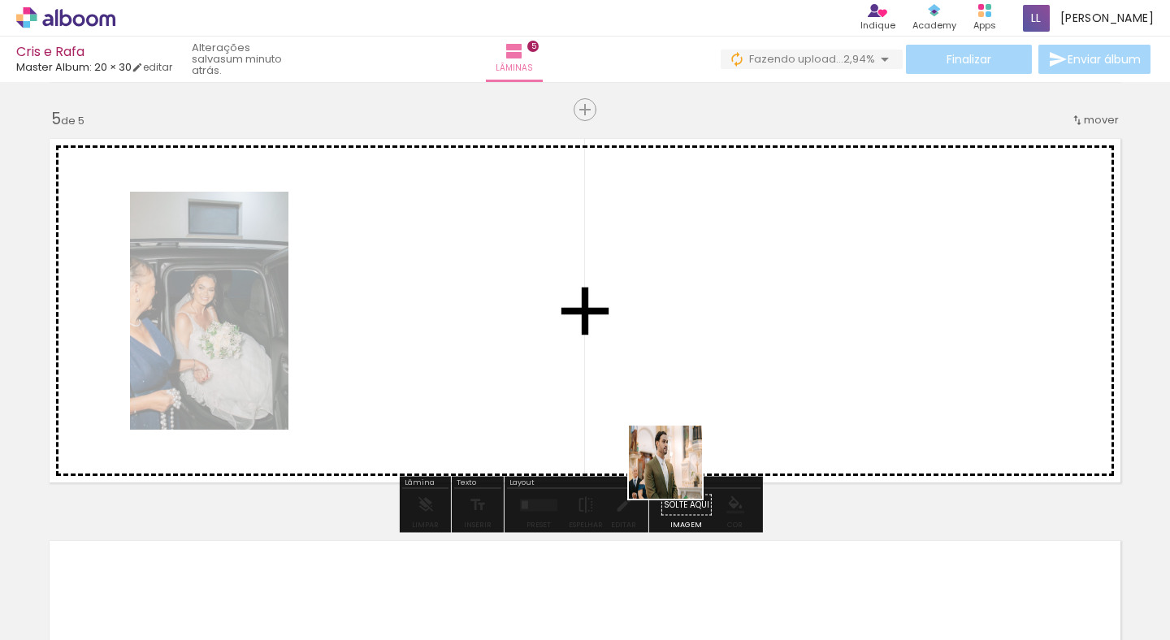
click at [641, 414] on quentale-workspace at bounding box center [585, 320] width 1170 height 640
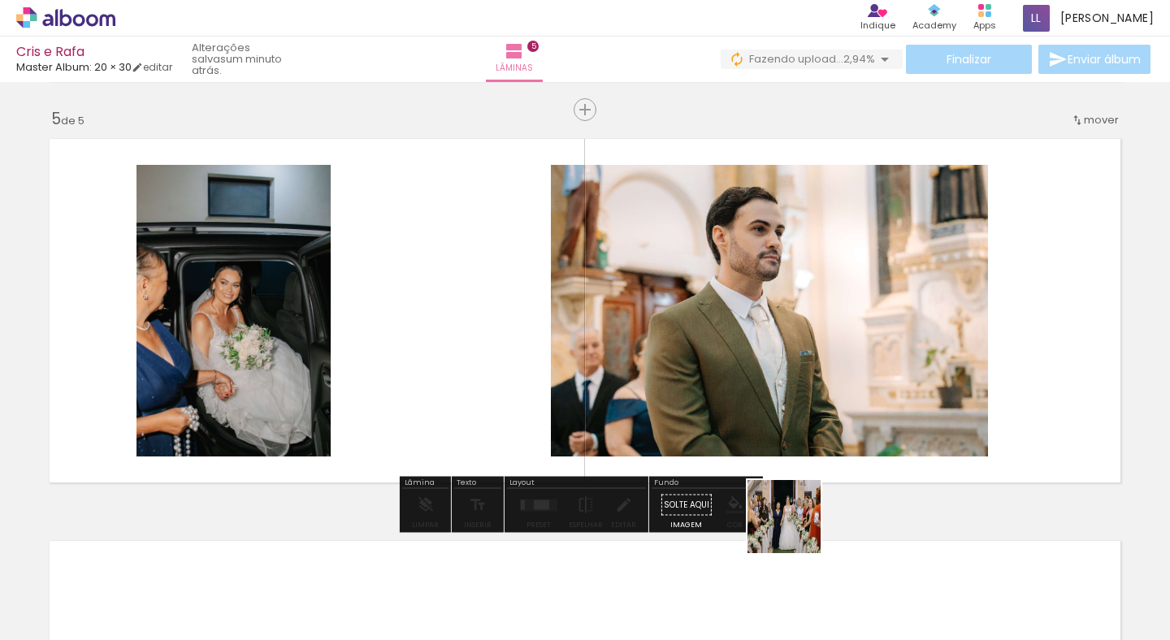
drag, startPoint x: 825, startPoint y: 612, endPoint x: 730, endPoint y: 372, distance: 257.9
click at [713, 368] on quentale-workspace at bounding box center [585, 320] width 1170 height 640
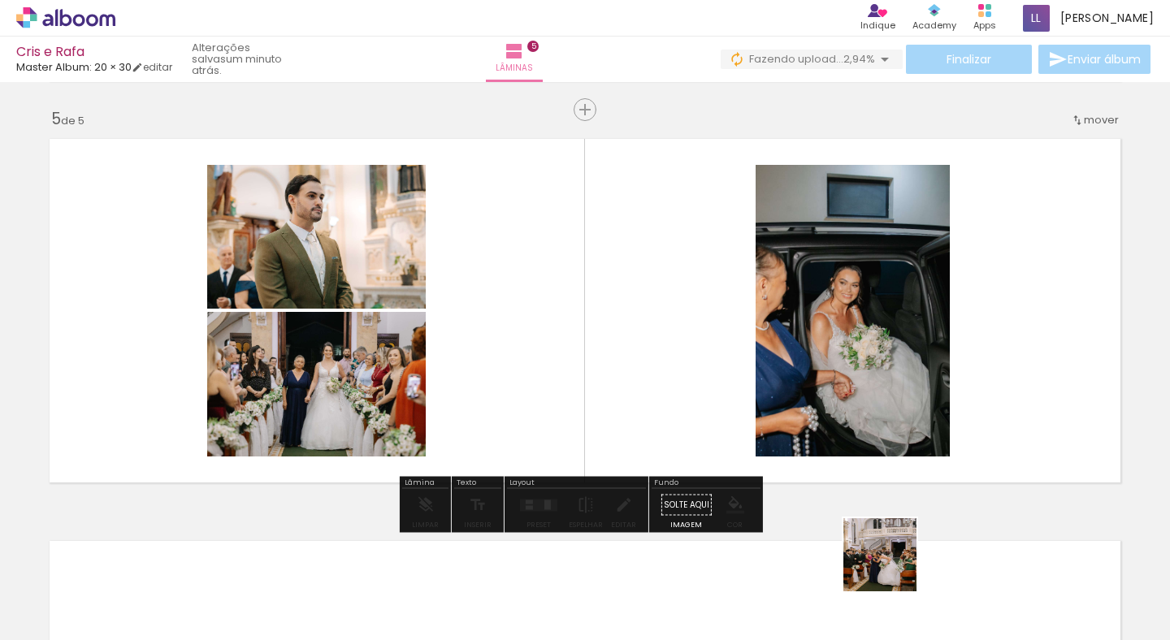
drag, startPoint x: 892, startPoint y: 567, endPoint x: 887, endPoint y: 445, distance: 122.0
click at [788, 408] on quentale-workspace at bounding box center [585, 320] width 1170 height 640
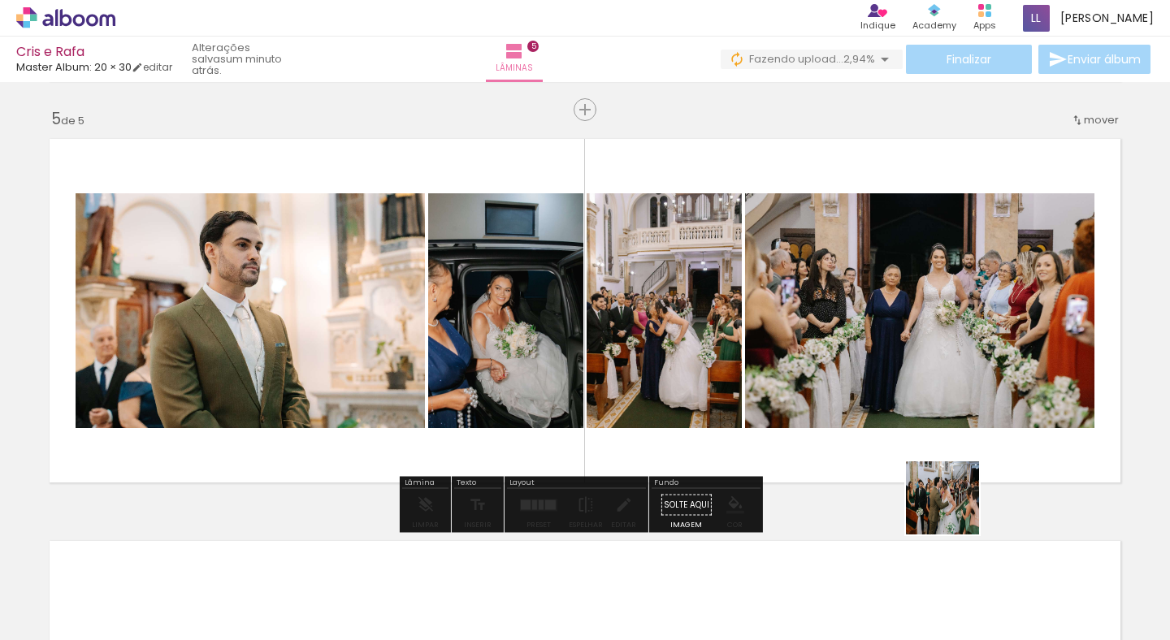
drag, startPoint x: 995, startPoint y: 585, endPoint x: 883, endPoint y: 407, distance: 210.4
click at [883, 407] on quentale-workspace at bounding box center [585, 320] width 1170 height 640
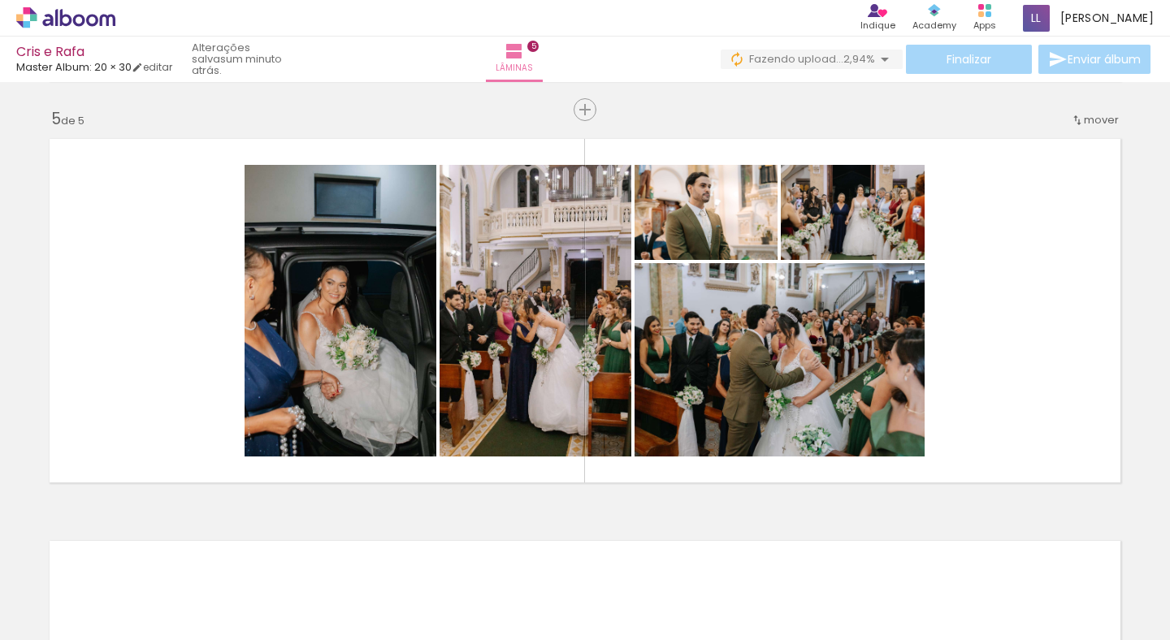
scroll to position [0, 1777]
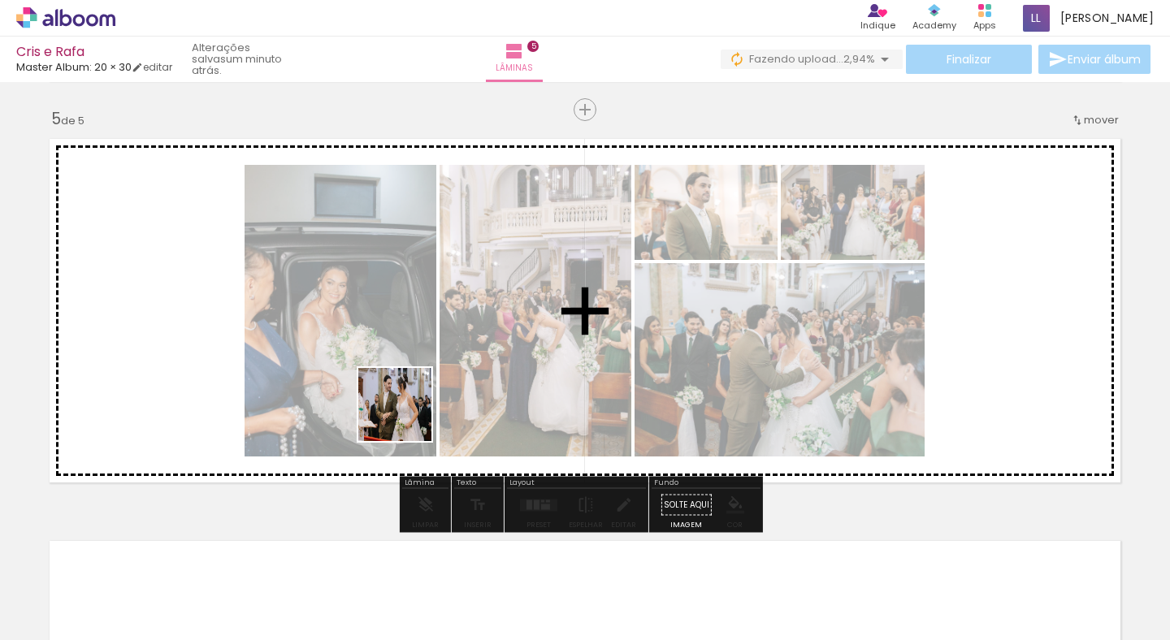
drag, startPoint x: 327, startPoint y: 580, endPoint x: 410, endPoint y: 414, distance: 185.4
click at [410, 414] on quentale-workspace at bounding box center [585, 320] width 1170 height 640
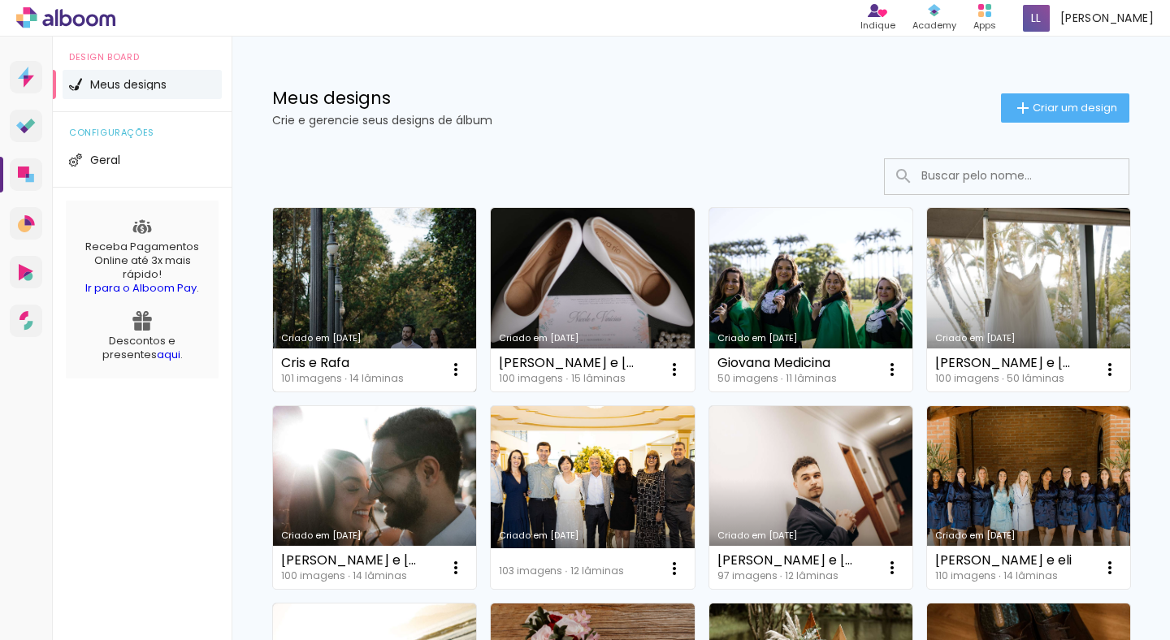
click at [370, 247] on link "Criado em [DATE]" at bounding box center [374, 300] width 203 height 184
click at [0, 0] on neon-animated-pages "Confirmar Cancelar" at bounding box center [0, 0] width 0 height 0
